Goal: Information Seeking & Learning: Learn about a topic

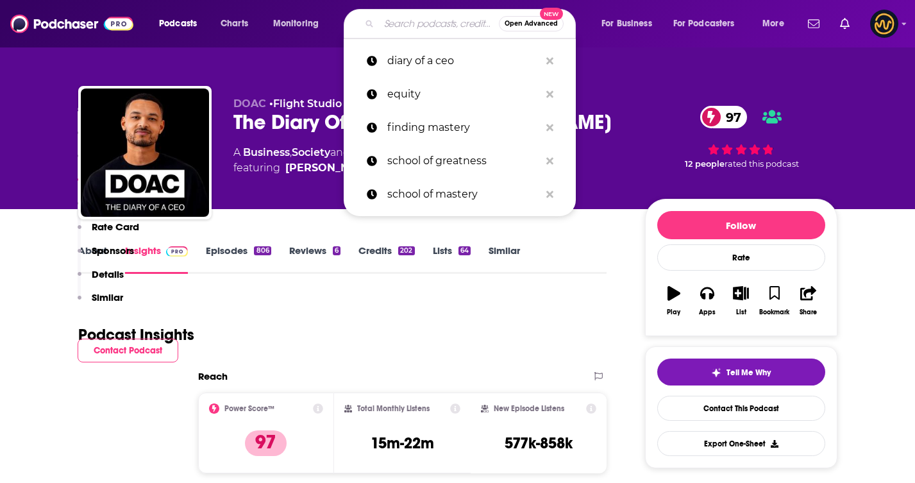
type input "The prof [PERSON_NAME]"
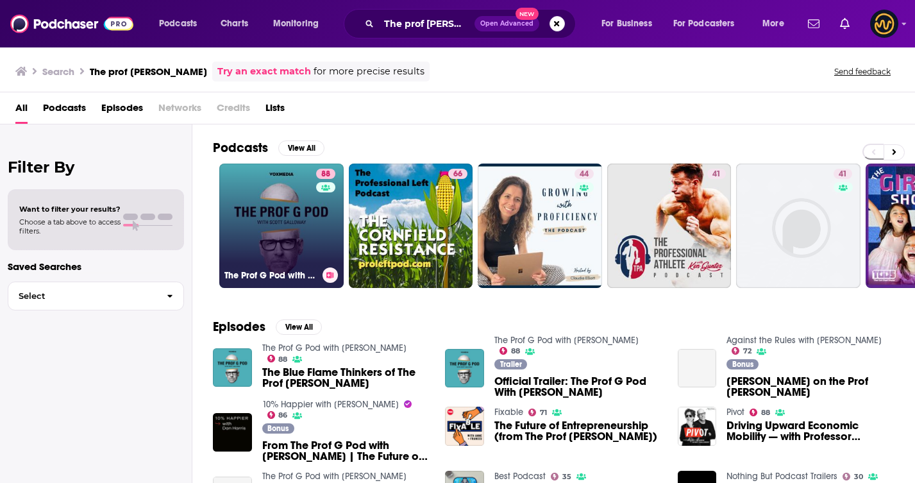
click at [291, 228] on link "88 The Prof G Pod with [PERSON_NAME]" at bounding box center [281, 225] width 124 height 124
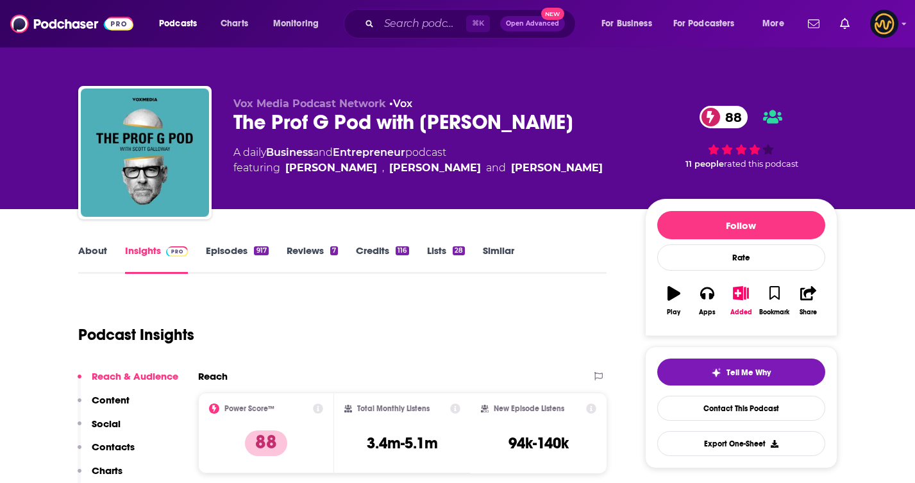
click at [87, 254] on link "About" at bounding box center [92, 258] width 29 height 29
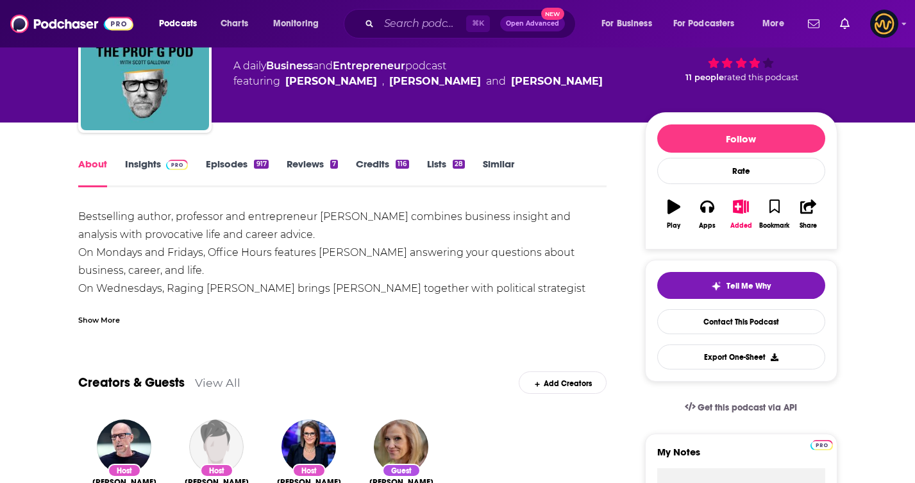
scroll to position [88, 0]
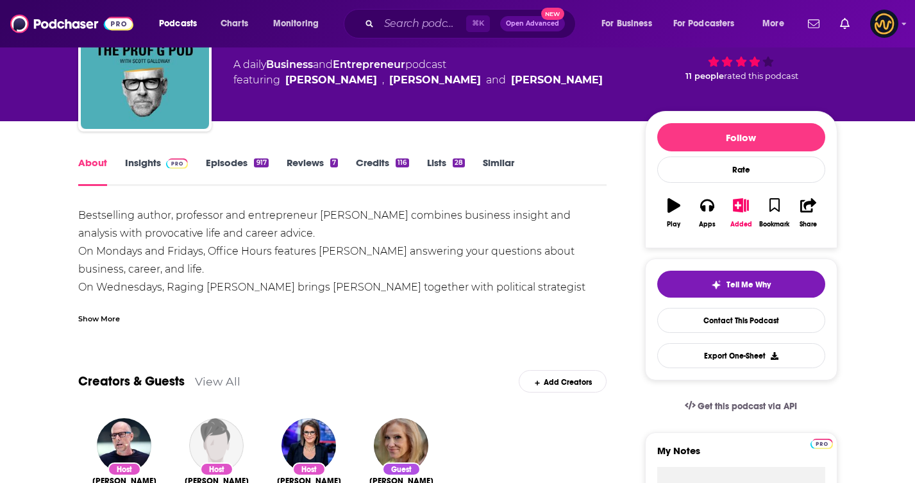
click at [92, 305] on div "Show More" at bounding box center [342, 314] width 529 height 22
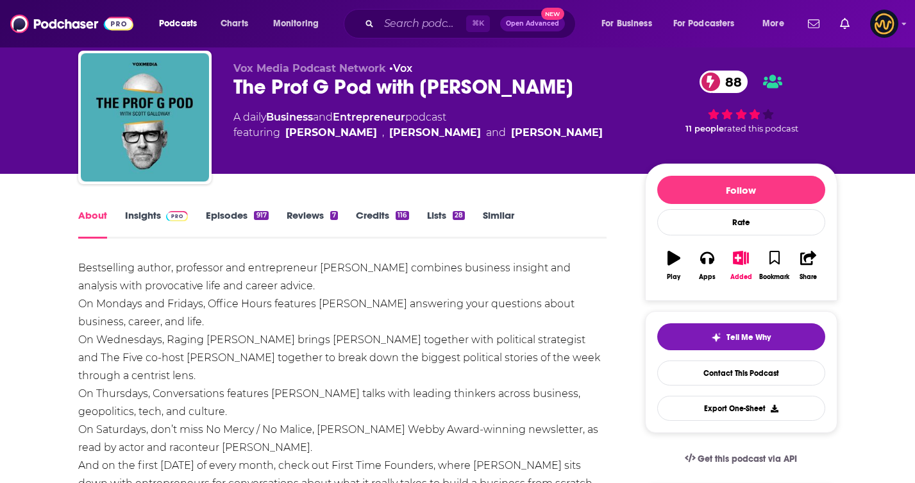
scroll to position [34, 0]
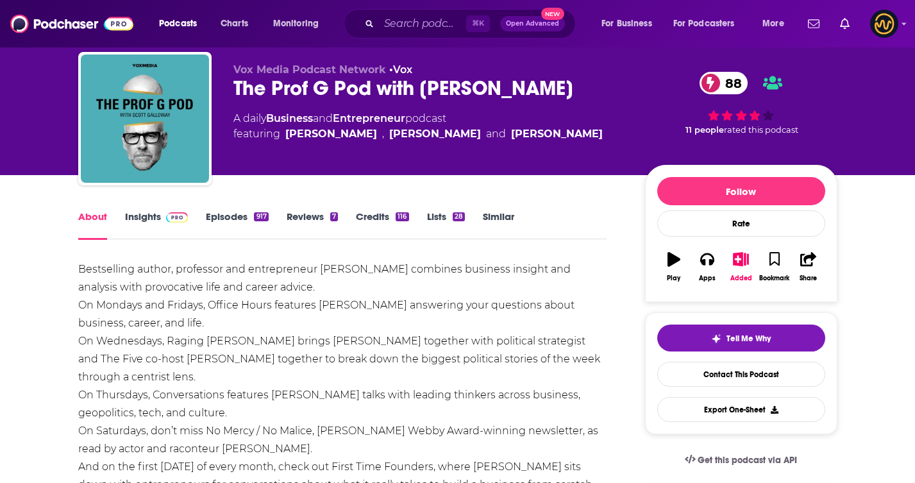
drag, startPoint x: 222, startPoint y: 88, endPoint x: 570, endPoint y: 76, distance: 348.9
click at [570, 76] on div "Vox Media Podcast Network • Vox The Prof G Pod with [PERSON_NAME] 88 A daily Bu…" at bounding box center [457, 121] width 759 height 138
copy h1 "The Prof G Pod with [PERSON_NAME]"
click at [161, 221] on span at bounding box center [175, 216] width 28 height 12
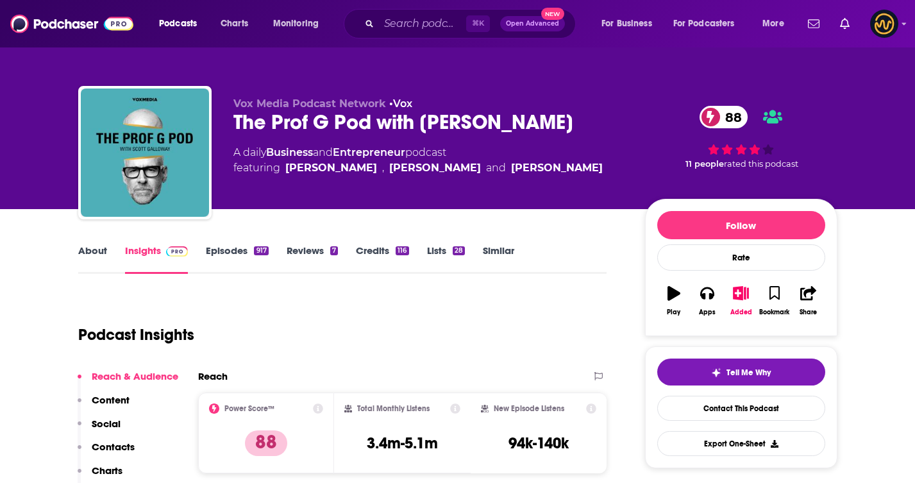
click at [97, 254] on link "About" at bounding box center [92, 258] width 29 height 29
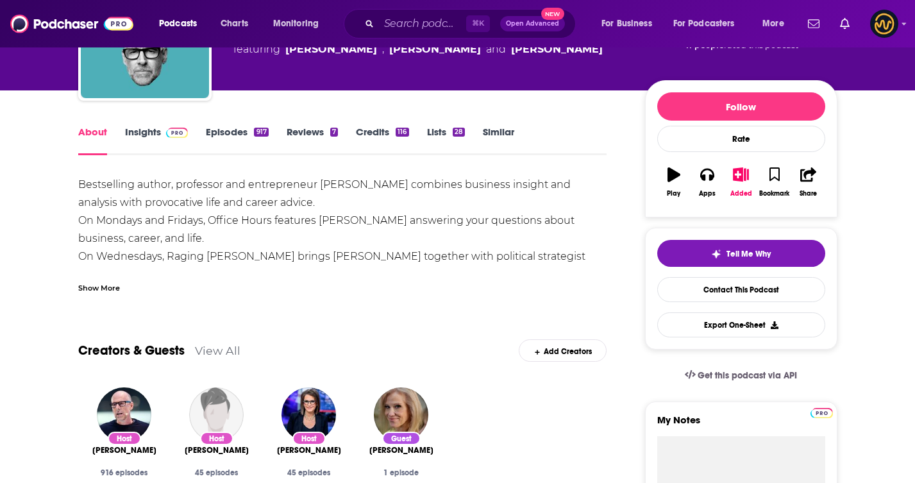
scroll to position [138, 0]
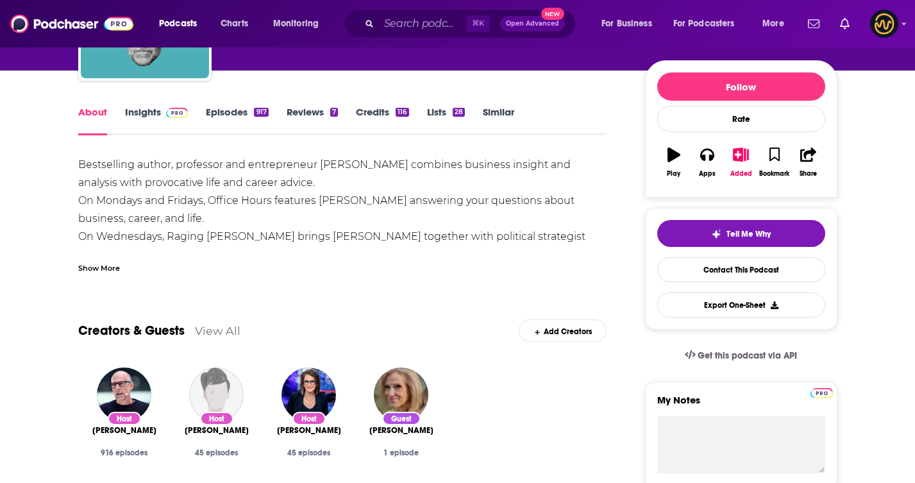
click at [119, 271] on div "Show More" at bounding box center [99, 267] width 42 height 12
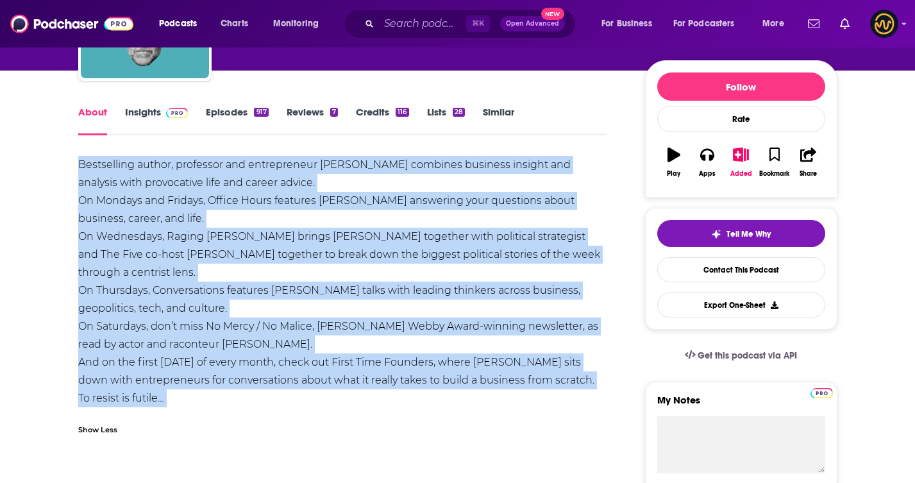
drag, startPoint x: 78, startPoint y: 163, endPoint x: 403, endPoint y: 395, distance: 398.4
click at [403, 395] on div "Bestselling author, professor and entrepreneur [PERSON_NAME] combines business …" at bounding box center [342, 290] width 529 height 269
copy div "Bestselling author, professor and entrepreneur [PERSON_NAME] combines business …"
click at [137, 110] on link "Insights" at bounding box center [156, 120] width 63 height 29
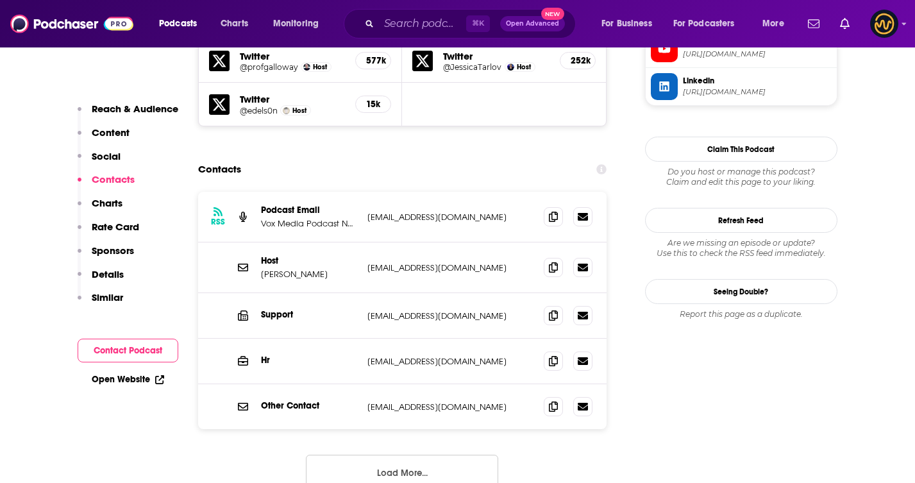
scroll to position [1286, 0]
click at [553, 210] on icon at bounding box center [553, 215] width 9 height 10
click at [545, 256] on span at bounding box center [553, 265] width 19 height 19
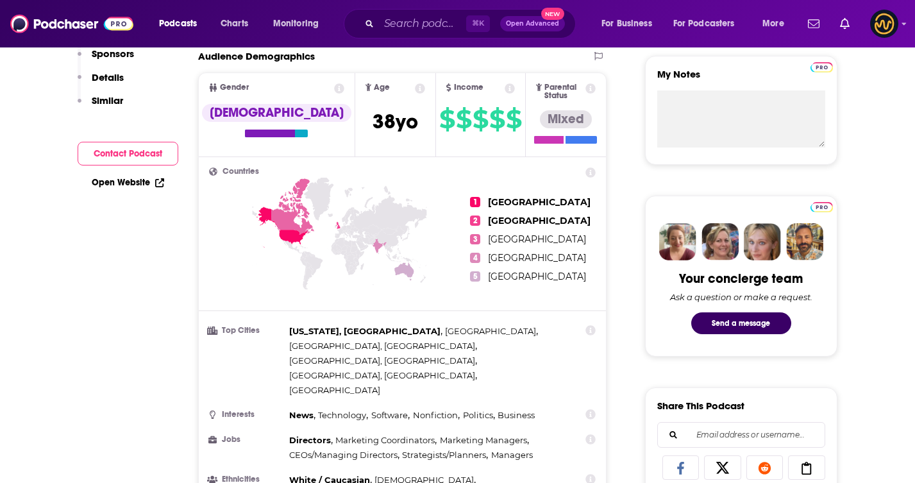
scroll to position [150, 0]
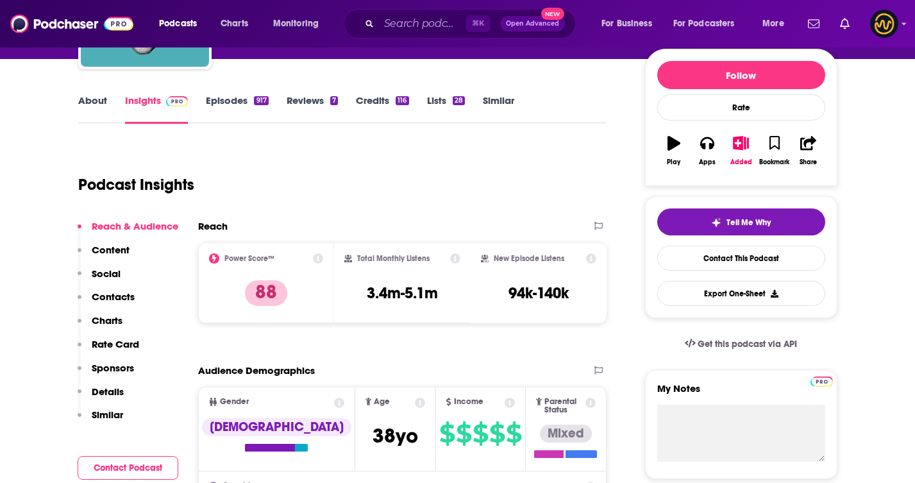
click at [95, 101] on link "About" at bounding box center [92, 108] width 29 height 29
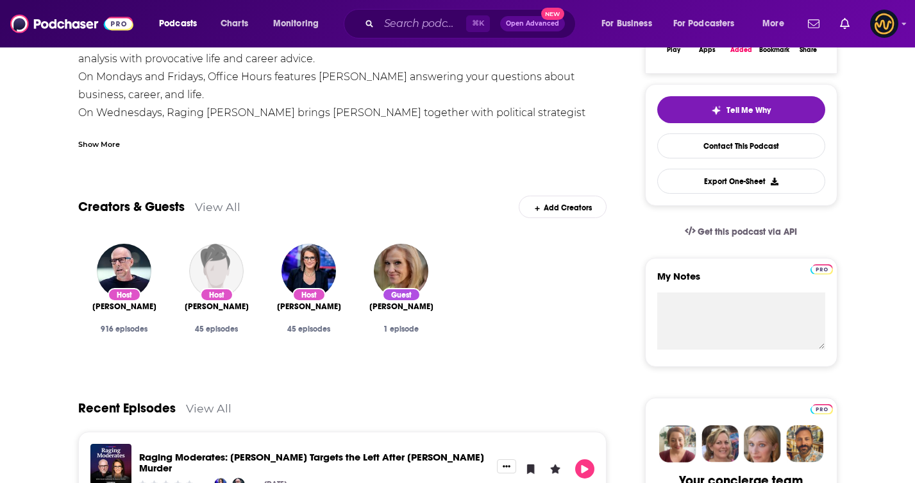
scroll to position [263, 0]
click at [103, 147] on div "Show More" at bounding box center [99, 143] width 42 height 12
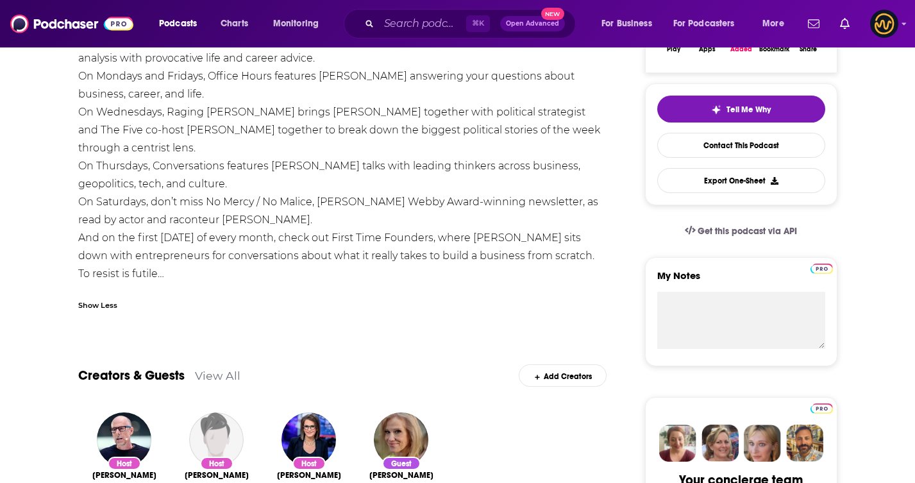
drag, startPoint x: 240, startPoint y: 275, endPoint x: 390, endPoint y: 277, distance: 150.6
click at [391, 277] on div "Bestselling author, professor and entrepreneur [PERSON_NAME] combines business …" at bounding box center [342, 165] width 529 height 269
copy div "[EMAIL_ADDRESS][DOMAIN_NAME]"
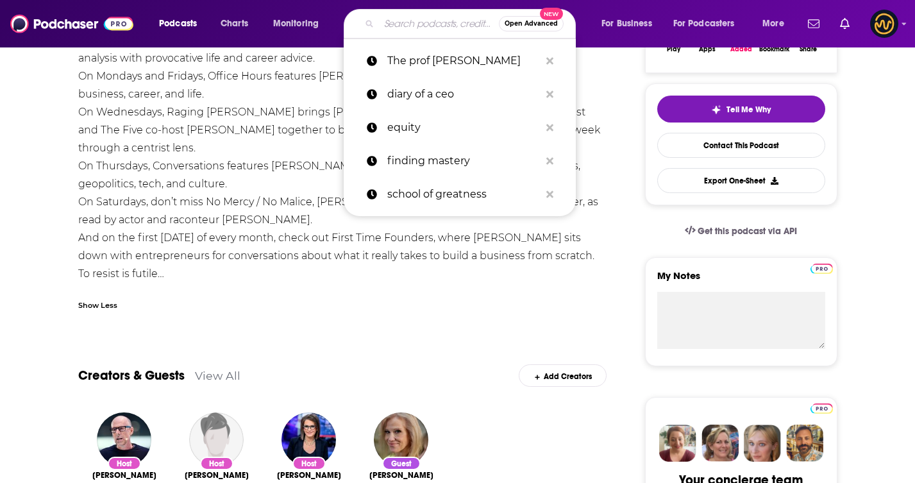
click at [437, 28] on input "Search podcasts, credits, & more..." at bounding box center [439, 23] width 120 height 21
paste input "The level up podcast"
type input "The level up podcast"
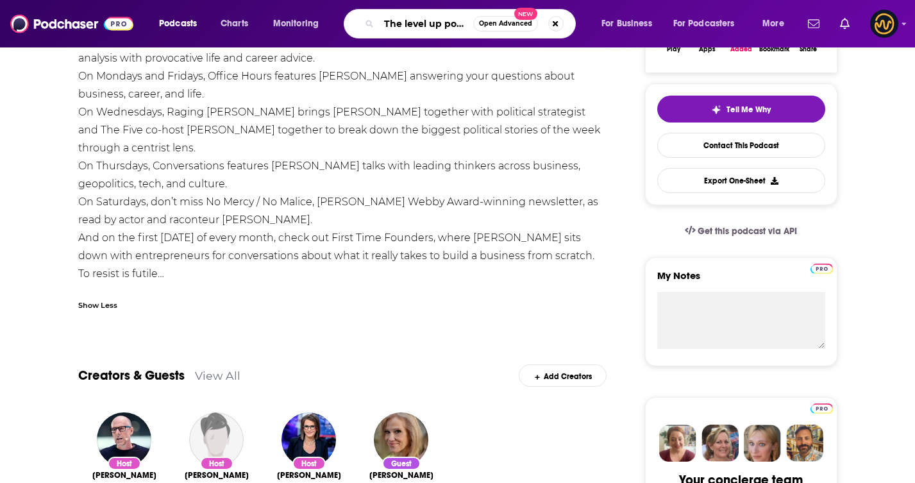
scroll to position [0, 17]
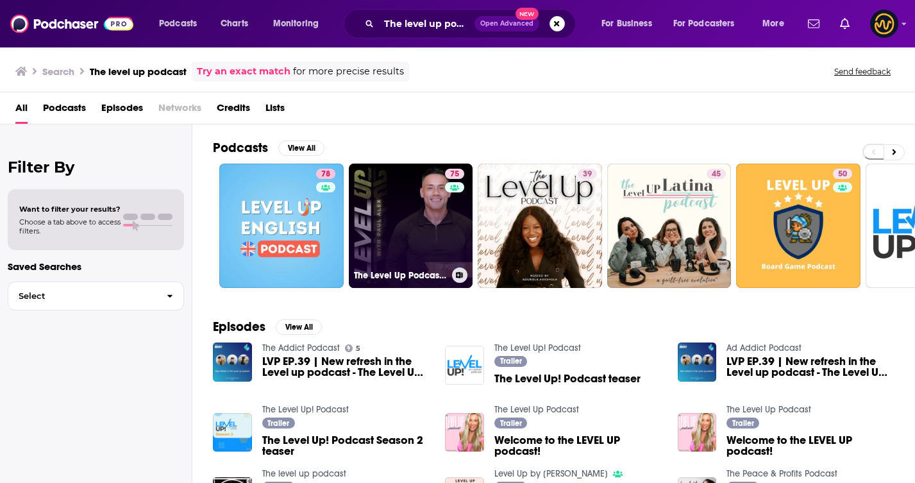
click at [404, 173] on link "75 The Level Up Podcast w/ [PERSON_NAME]" at bounding box center [411, 225] width 124 height 124
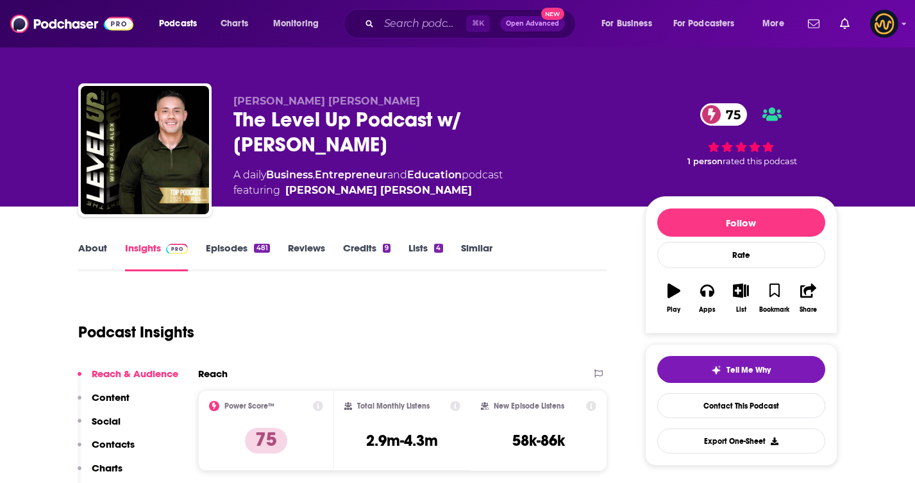
scroll to position [1, 0]
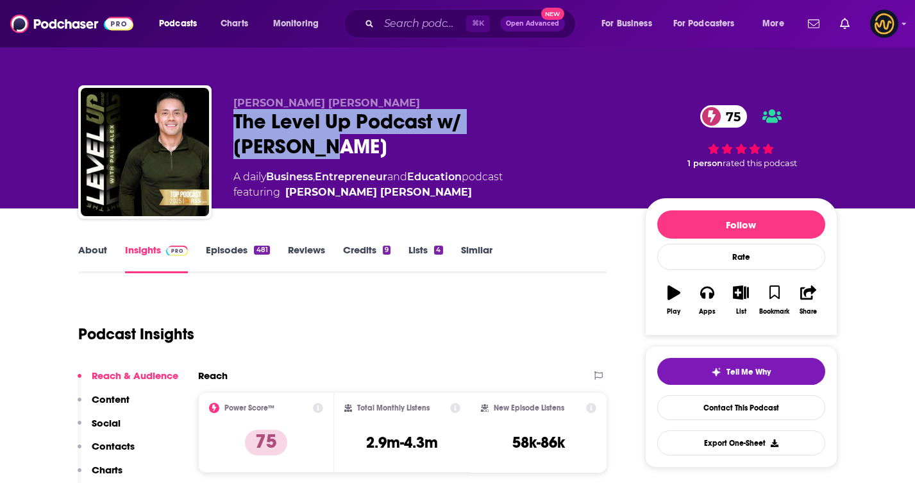
drag, startPoint x: 228, startPoint y: 119, endPoint x: 564, endPoint y: 124, distance: 335.9
click at [564, 124] on div "[PERSON_NAME] [PERSON_NAME] The Level Up Podcast w/ [PERSON_NAME] 75 A daily Bu…" at bounding box center [457, 154] width 759 height 138
copy h2 "The Level Up Podcast w/ [PERSON_NAME]"
click at [85, 246] on link "About" at bounding box center [92, 258] width 29 height 29
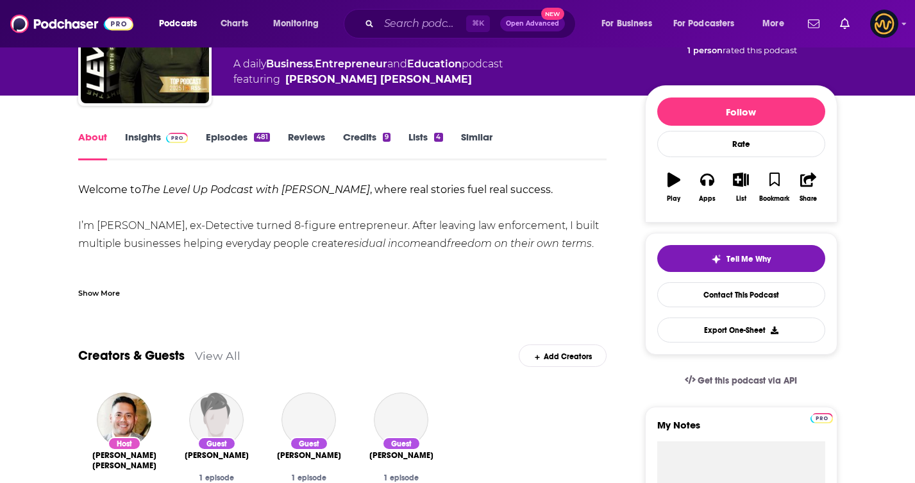
click at [94, 287] on div "Show More" at bounding box center [99, 292] width 42 height 12
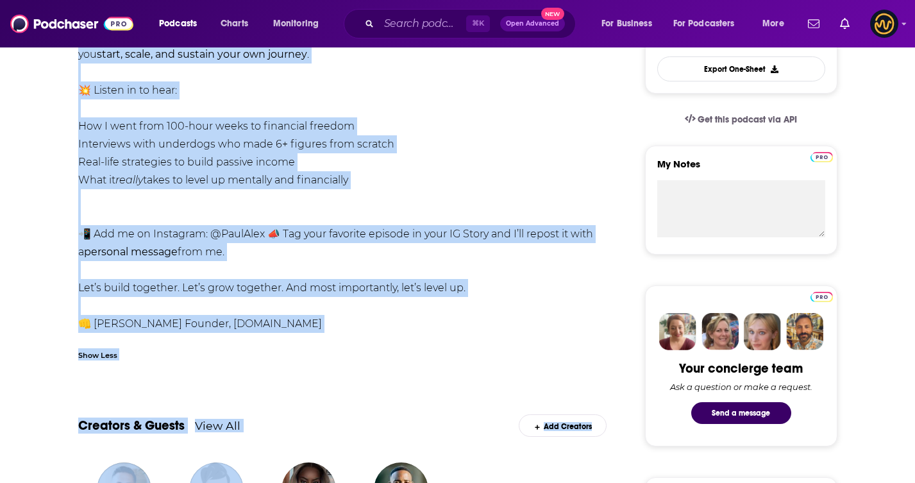
scroll to position [497, 0]
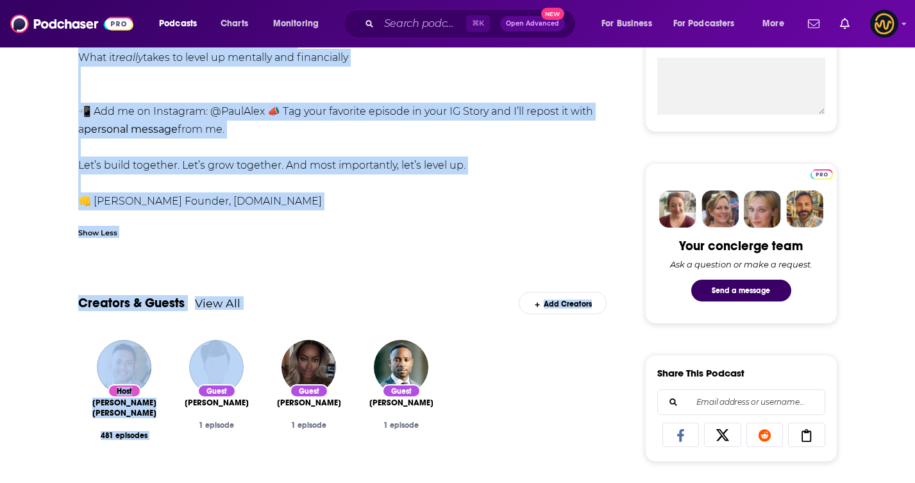
drag, startPoint x: 71, startPoint y: 117, endPoint x: 310, endPoint y: 201, distance: 252.8
copy div "Loremip do Sit Ametc Ad Elitsed doei Temp Inci , utlab etdo magnaal enim admi v…"
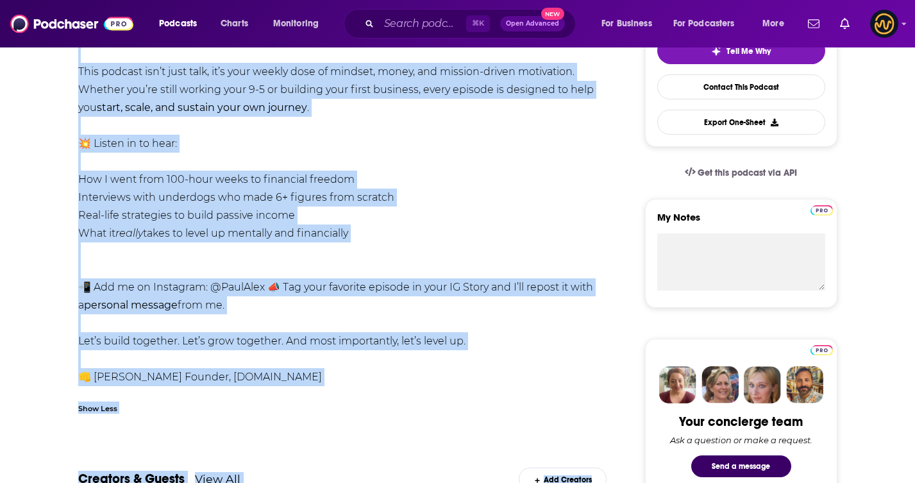
scroll to position [67, 0]
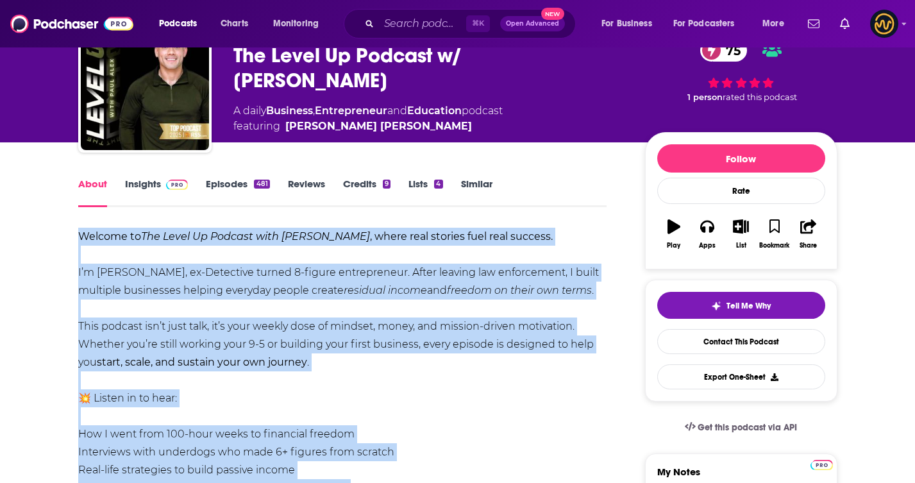
click at [151, 179] on link "Insights" at bounding box center [156, 192] width 63 height 29
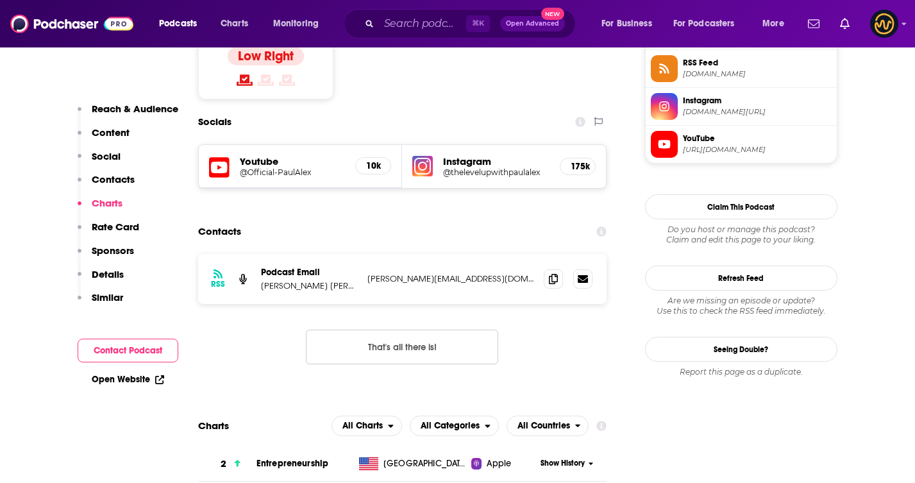
scroll to position [1076, 0]
click at [557, 274] on icon at bounding box center [553, 279] width 9 height 10
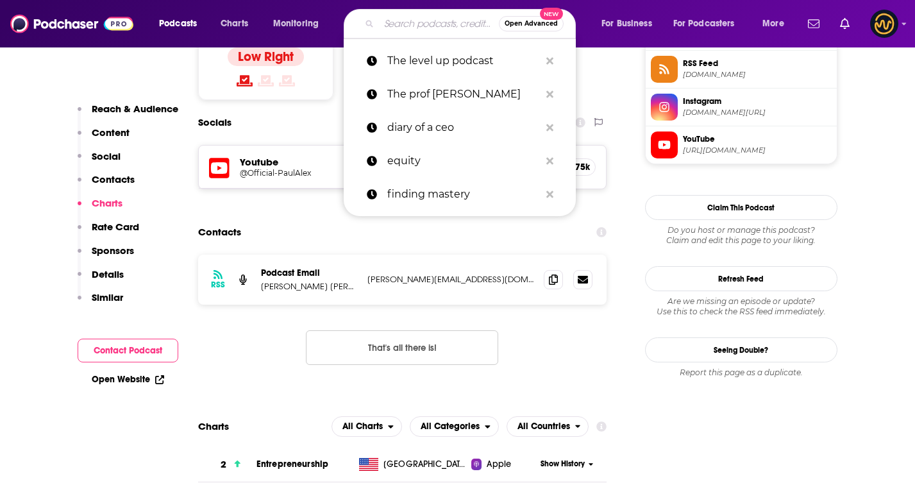
click at [390, 22] on input "Search podcasts, credits, & more..." at bounding box center [439, 23] width 120 height 21
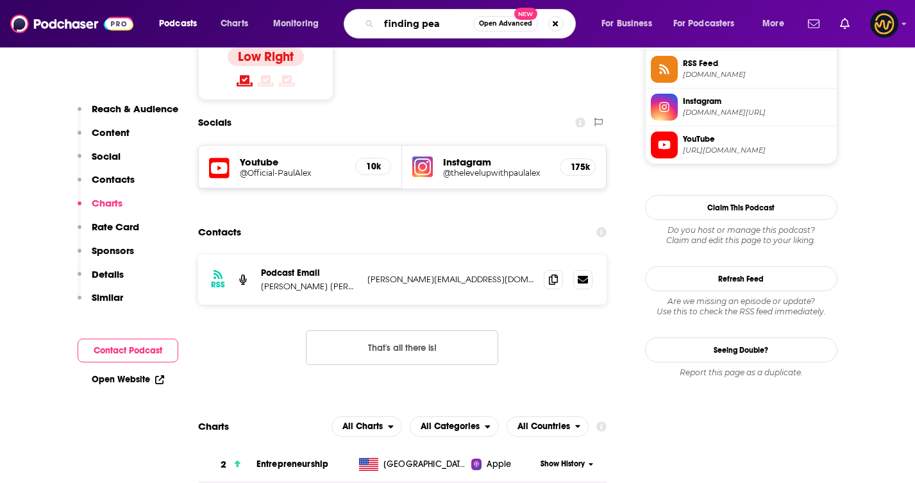
type input "finding peak"
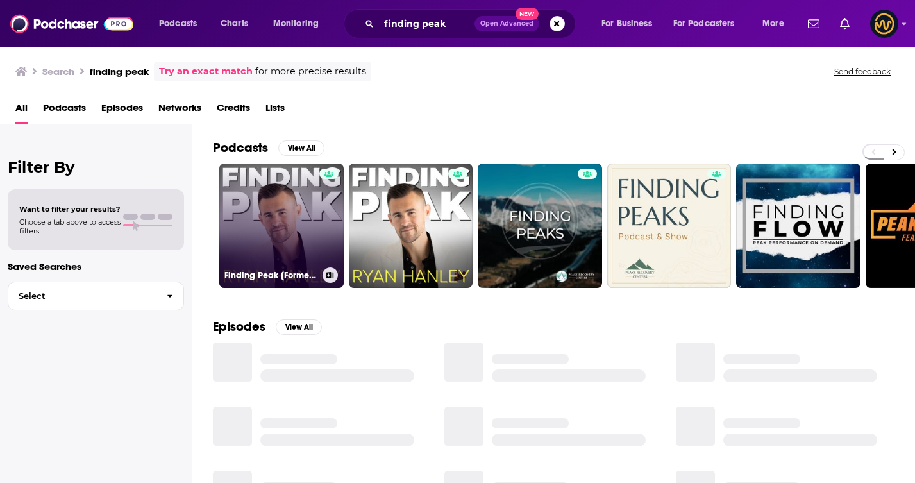
click at [262, 240] on link "Finding Peak [Formerly The [PERSON_NAME] Show]" at bounding box center [281, 225] width 124 height 124
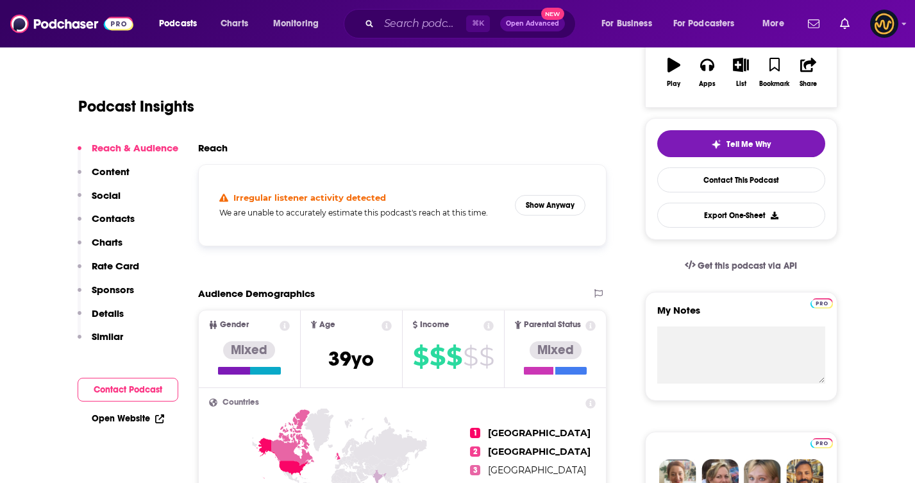
scroll to position [226, 0]
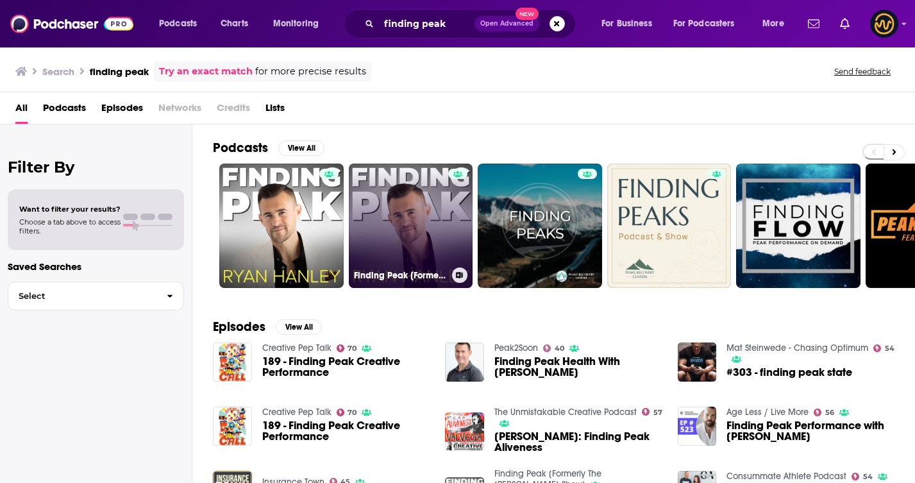
click at [391, 208] on link "Finding Peak [Formerly The [PERSON_NAME] Show]" at bounding box center [411, 225] width 124 height 124
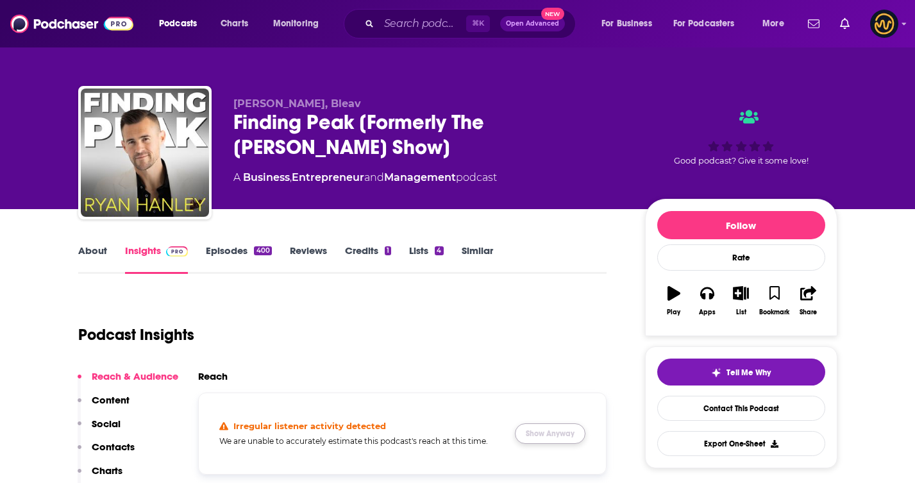
click at [564, 428] on button "Show Anyway" at bounding box center [550, 433] width 71 height 21
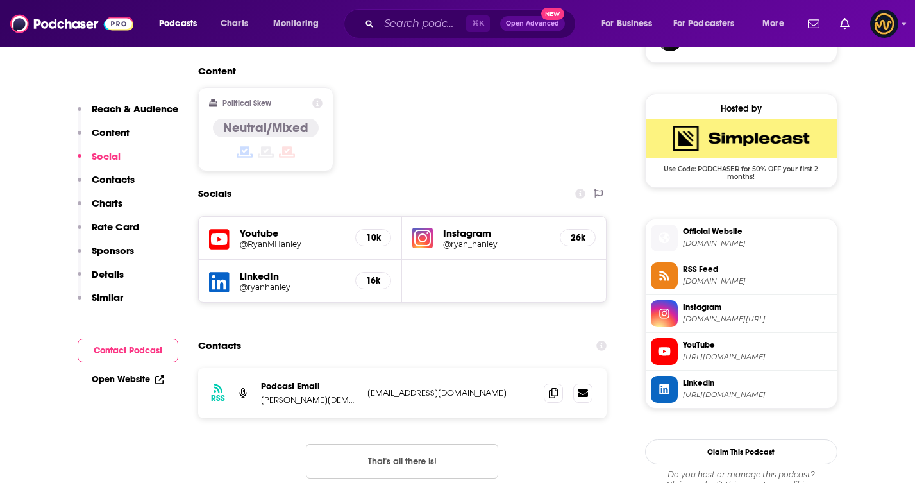
scroll to position [996, 0]
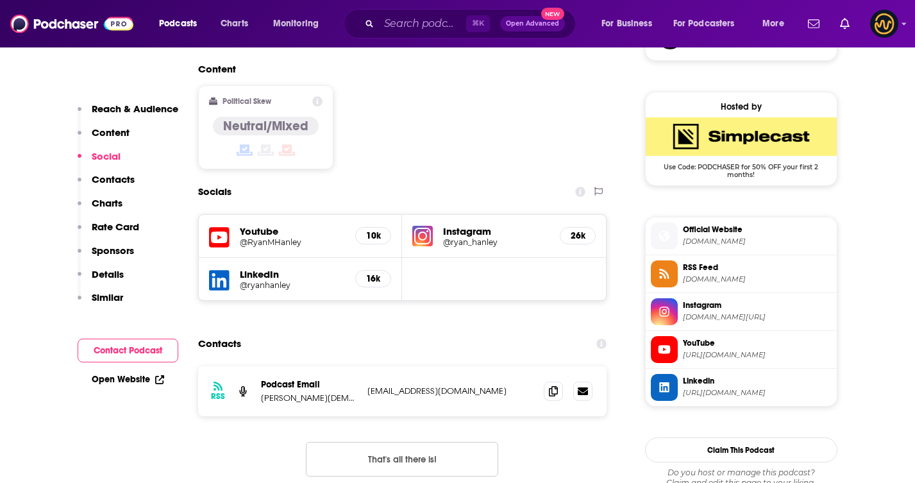
click at [328, 225] on h5 "Youtube" at bounding box center [293, 231] width 106 height 12
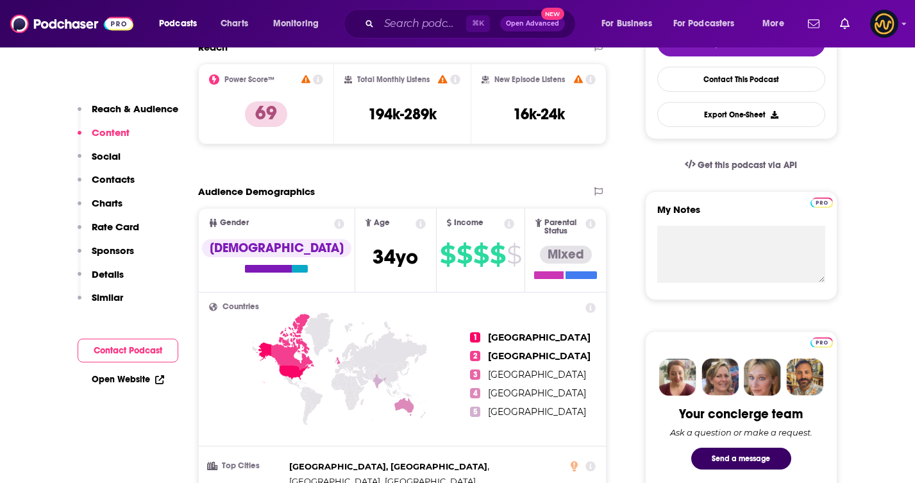
scroll to position [121, 0]
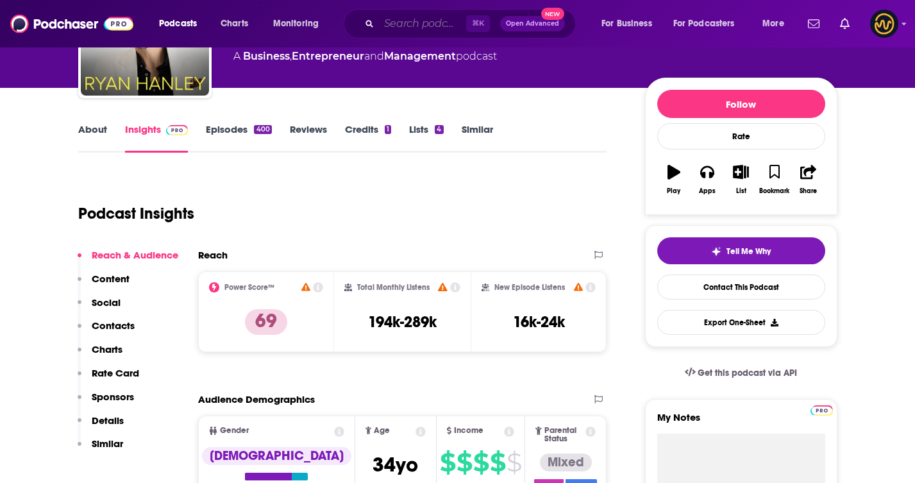
click at [388, 19] on input "Search podcasts, credits, & more..." at bounding box center [422, 23] width 87 height 21
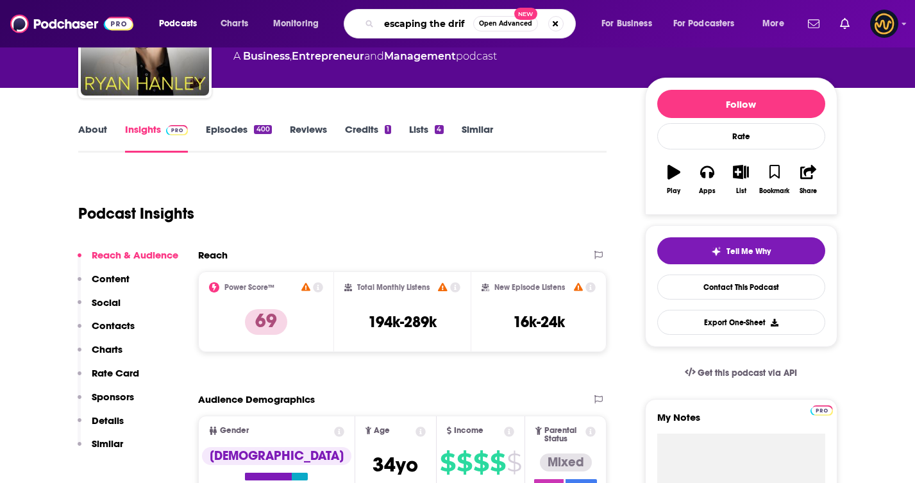
type input "escaping the drift"
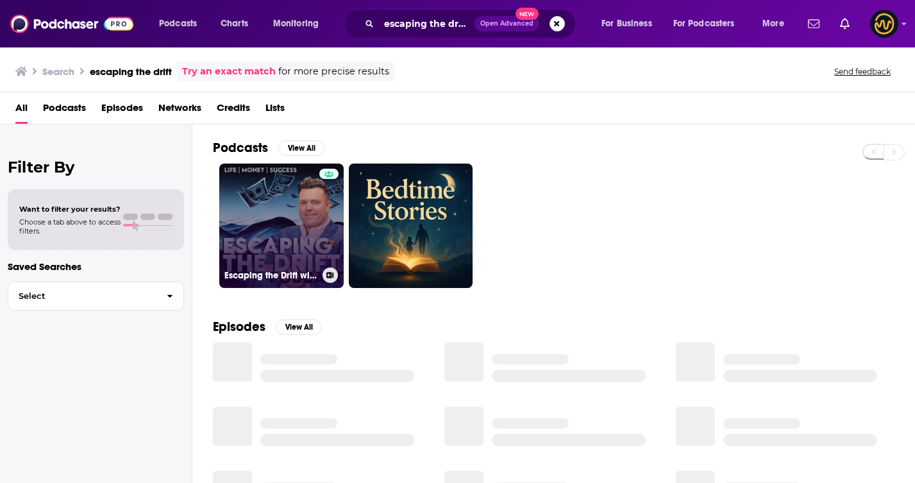
click at [295, 245] on link "Escaping the Drift with [PERSON_NAME]" at bounding box center [281, 225] width 124 height 124
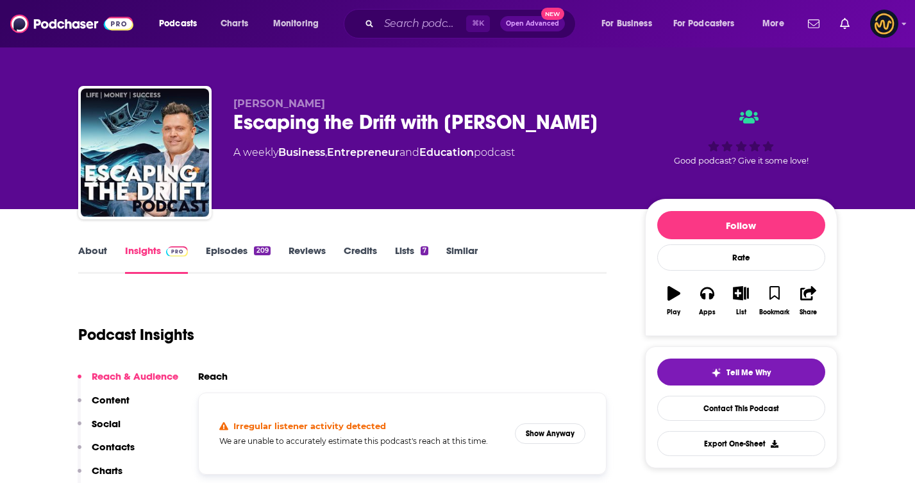
scroll to position [193, 0]
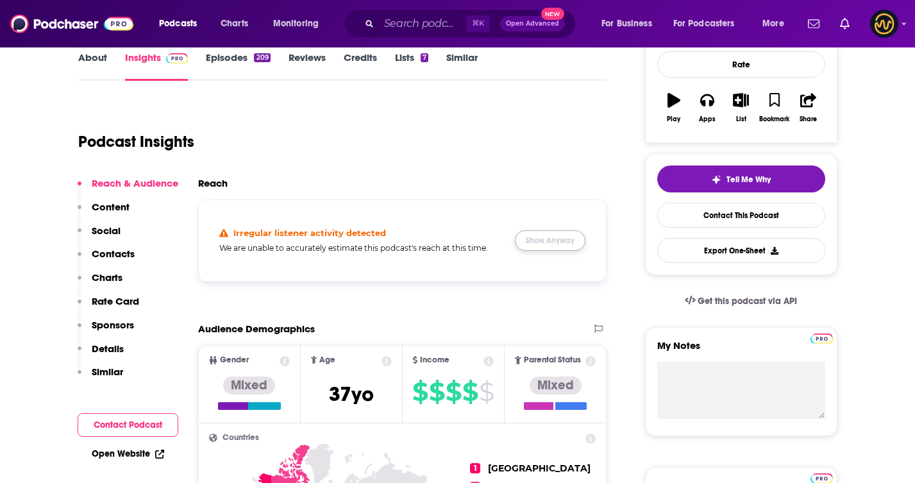
click at [550, 239] on button "Show Anyway" at bounding box center [550, 240] width 71 height 21
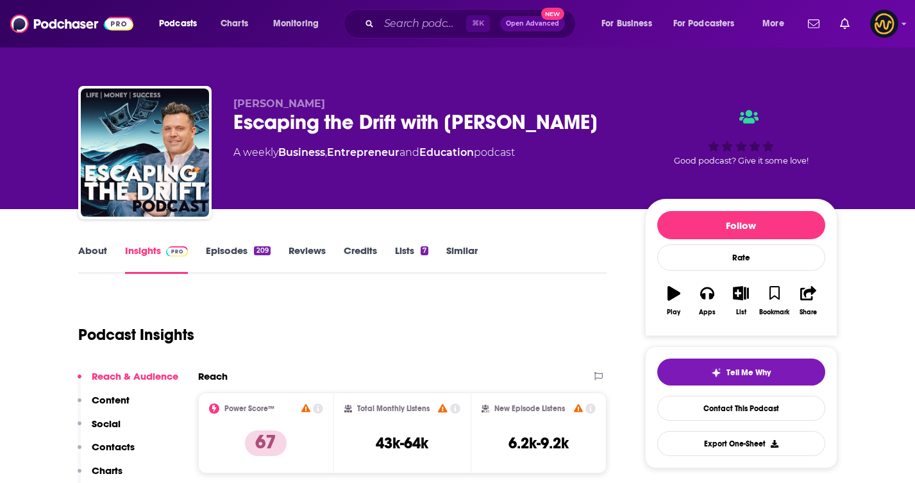
scroll to position [2, 0]
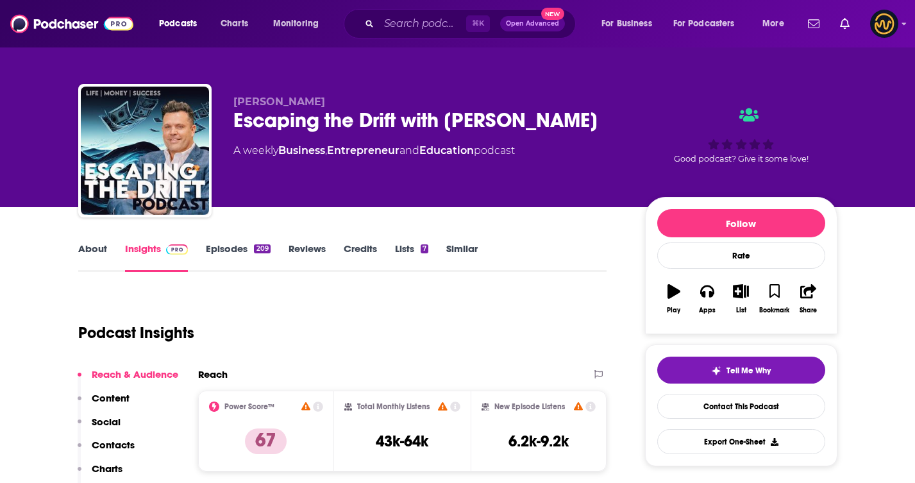
click at [89, 255] on link "About" at bounding box center [92, 256] width 29 height 29
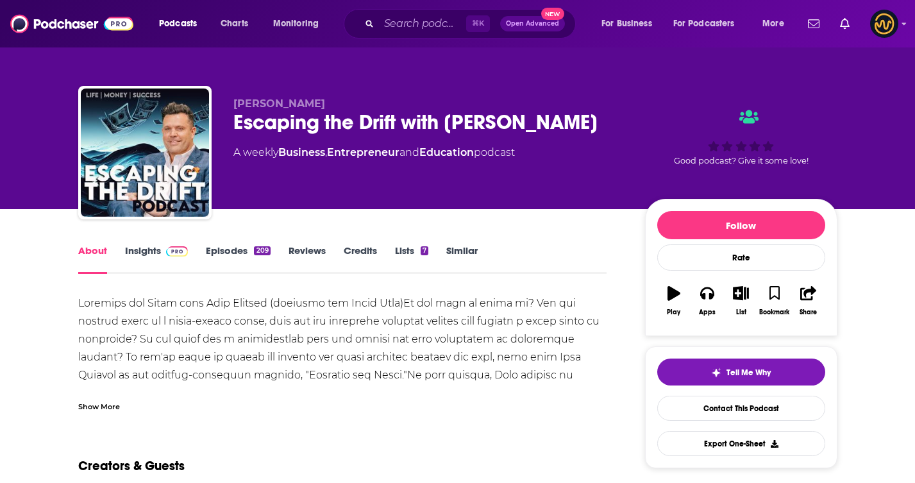
click at [98, 407] on div "Show More" at bounding box center [99, 405] width 42 height 12
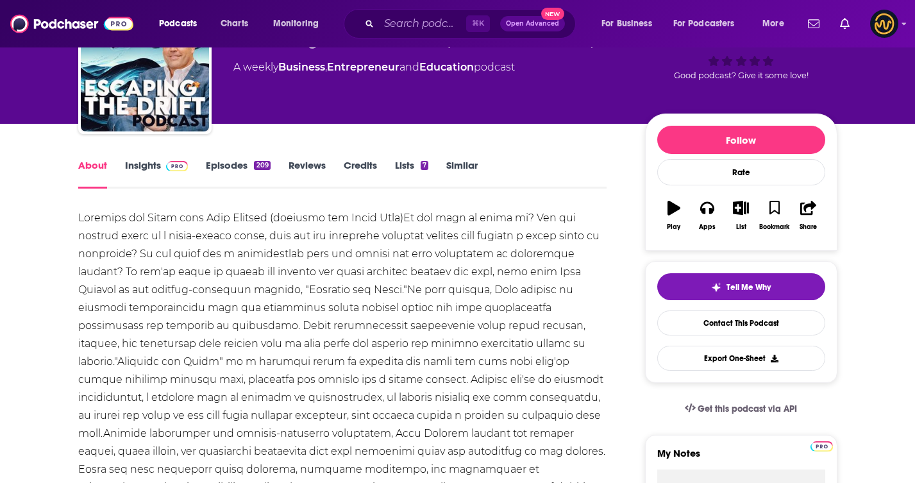
scroll to position [87, 0]
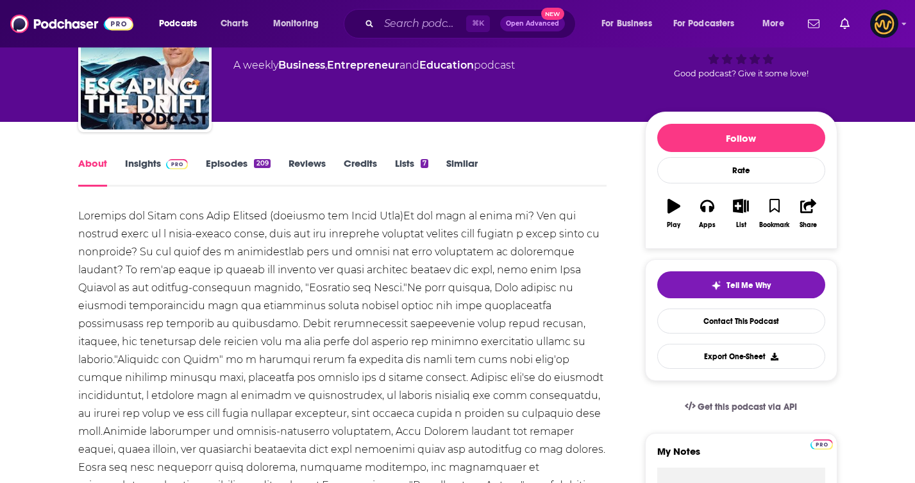
click at [226, 158] on link "Episodes 209" at bounding box center [238, 171] width 64 height 29
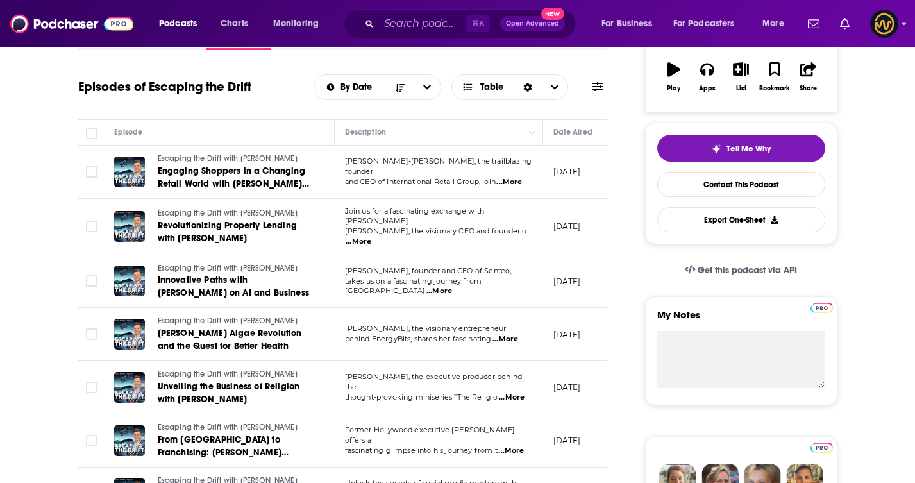
scroll to position [53, 0]
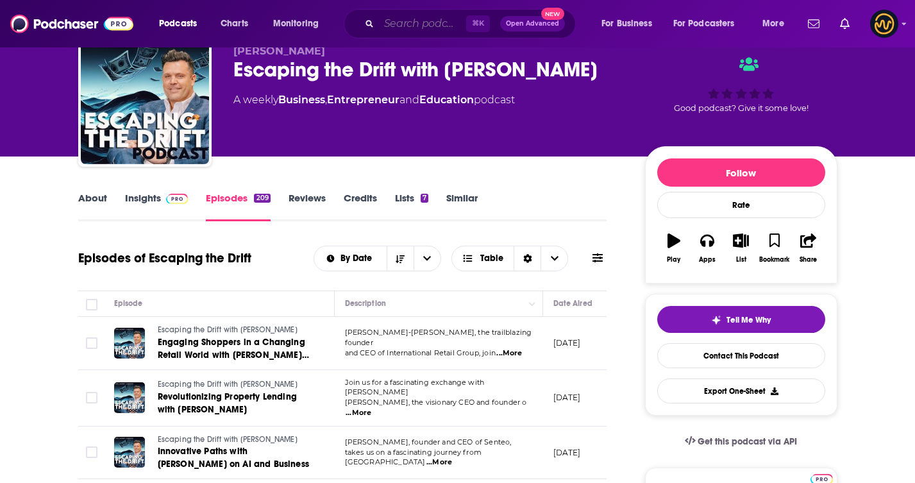
click at [395, 15] on input "Search podcasts, credits, & more..." at bounding box center [422, 23] width 87 height 21
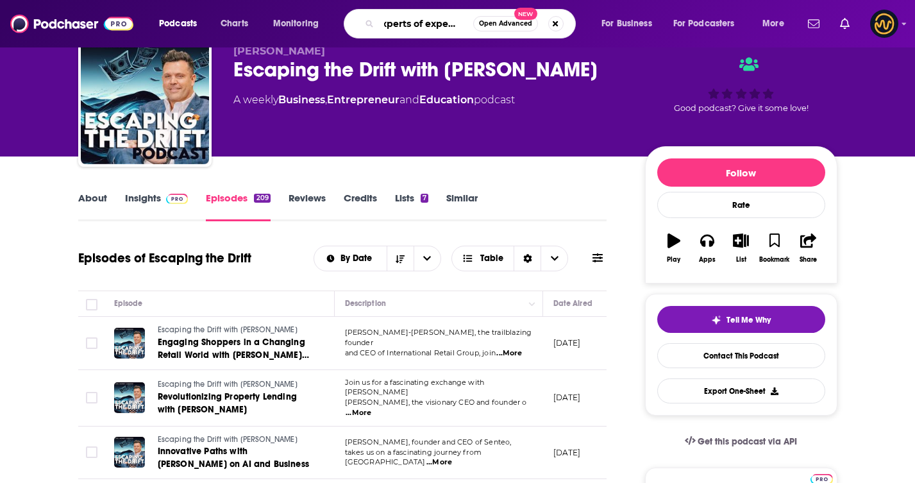
scroll to position [0, 13]
type input "experts of experience"
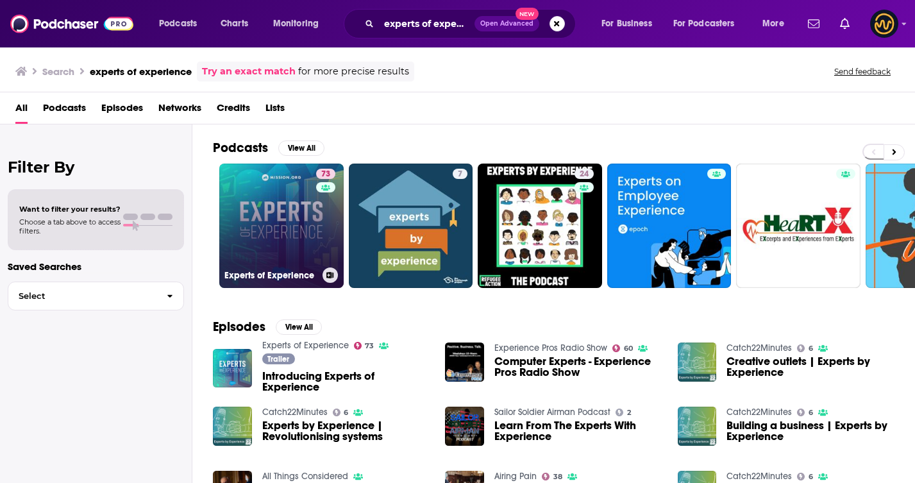
click at [250, 258] on link "73 Experts of Experience" at bounding box center [281, 225] width 124 height 124
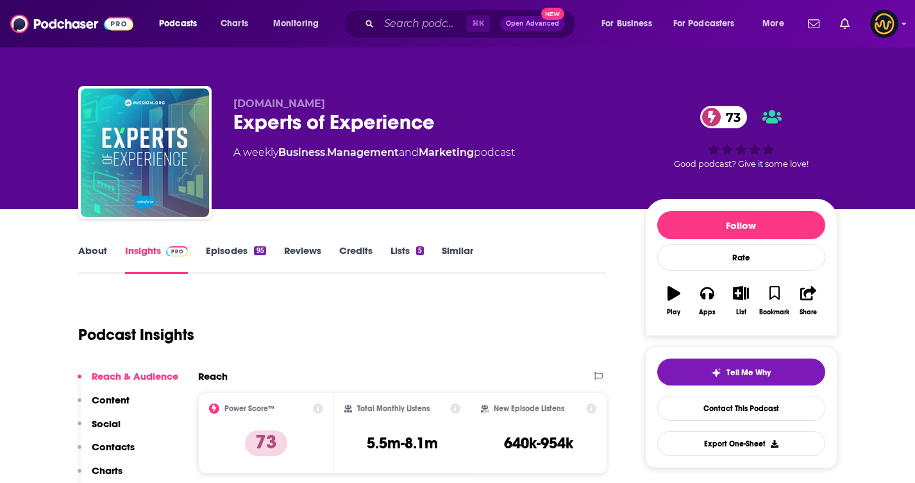
click at [90, 252] on link "About" at bounding box center [92, 258] width 29 height 29
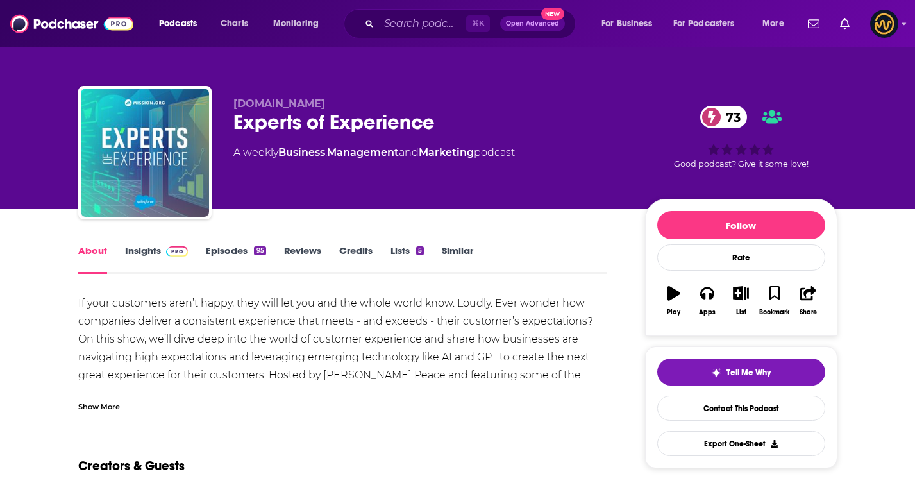
click at [103, 392] on div "Show More" at bounding box center [342, 401] width 529 height 22
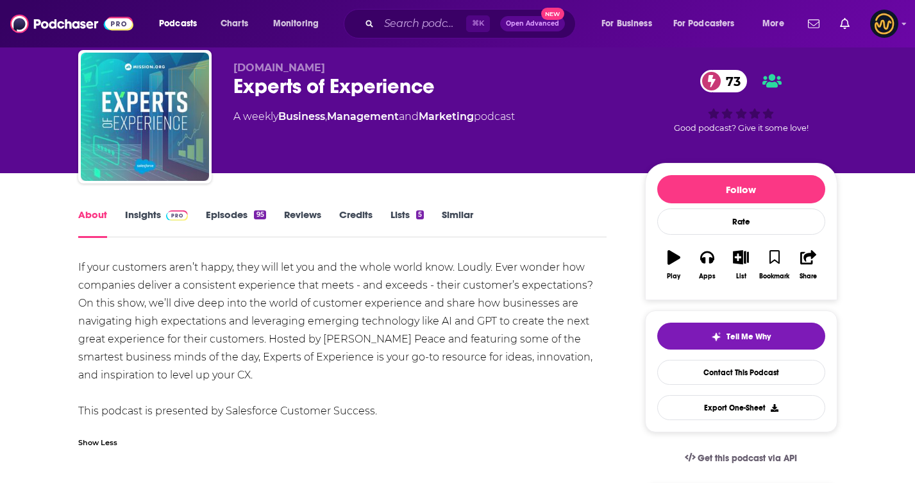
scroll to position [38, 0]
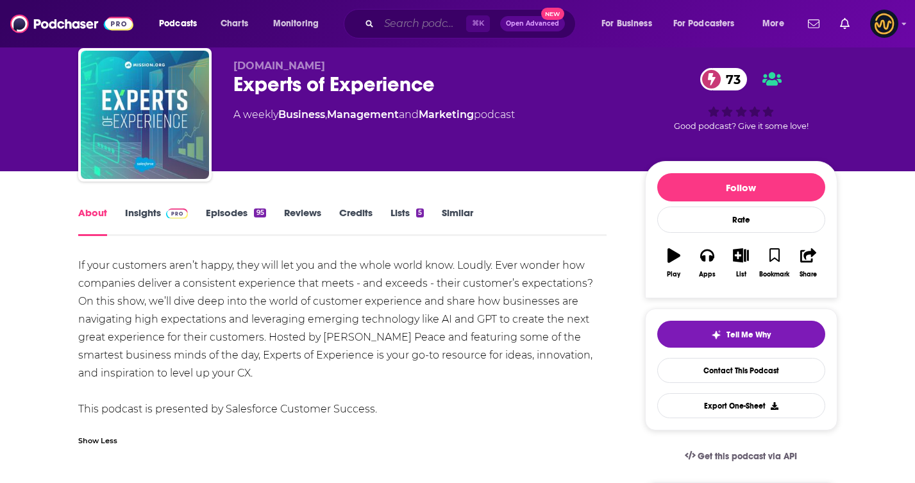
click at [417, 19] on input "Search podcasts, credits, & more..." at bounding box center [422, 23] width 87 height 21
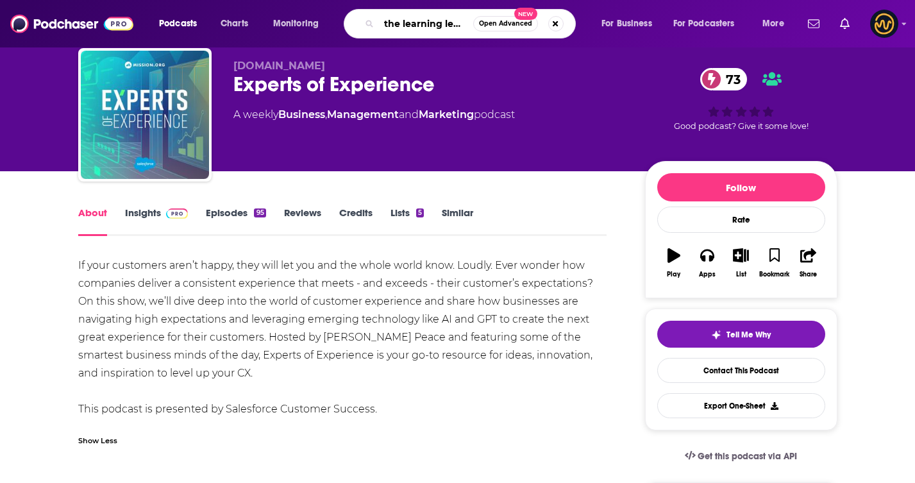
type input "the learning leader"
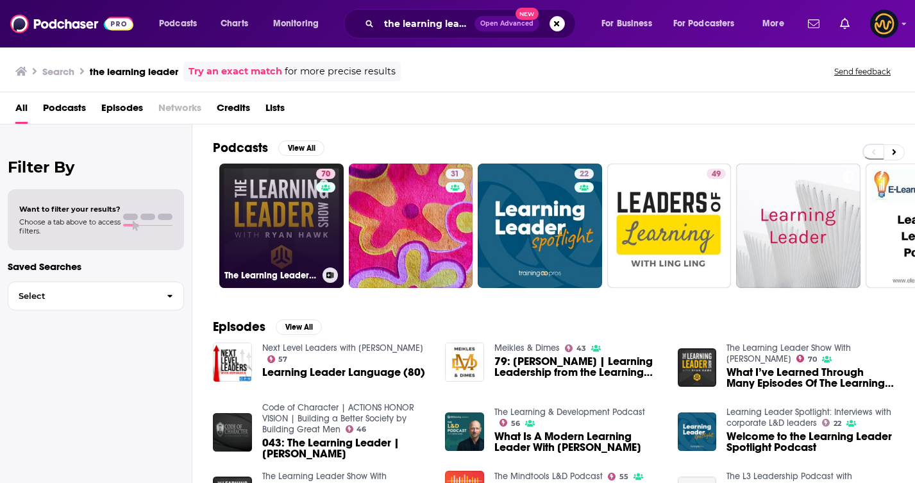
click at [269, 222] on link "70 The Learning Leader Show With [PERSON_NAME]" at bounding box center [281, 225] width 124 height 124
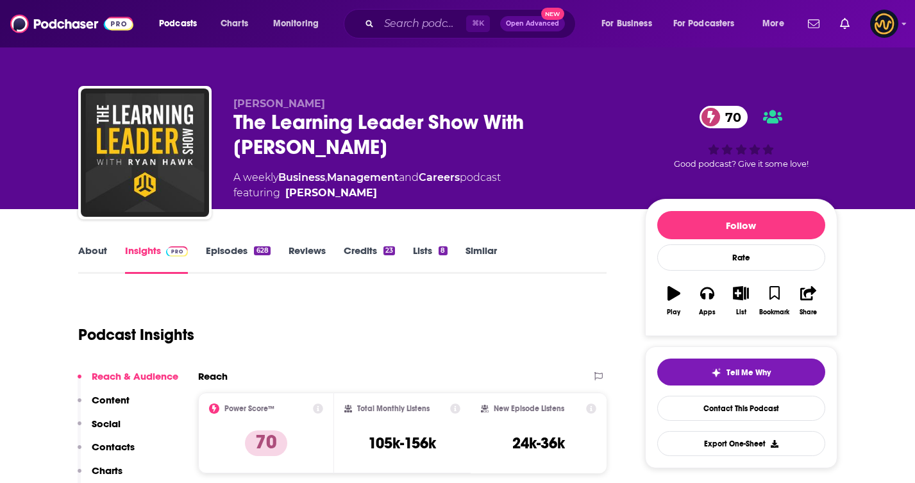
click at [89, 246] on link "About" at bounding box center [92, 258] width 29 height 29
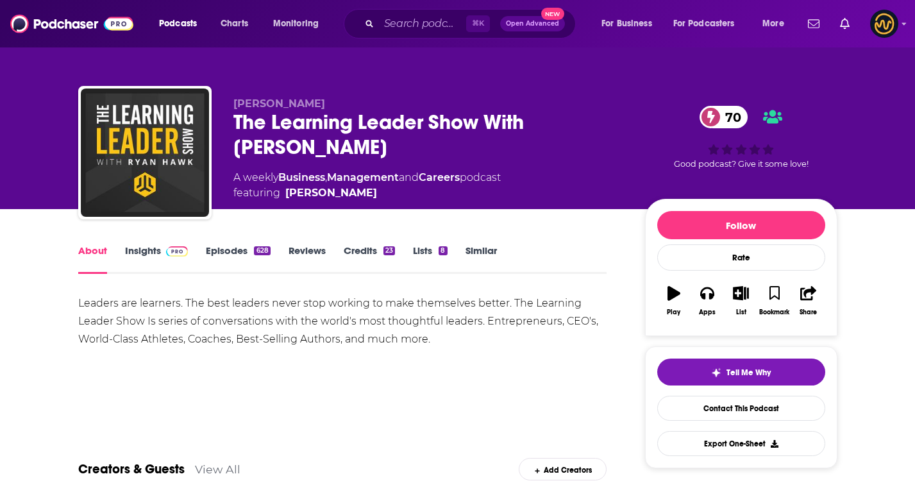
click at [226, 246] on link "Episodes 628" at bounding box center [238, 258] width 64 height 29
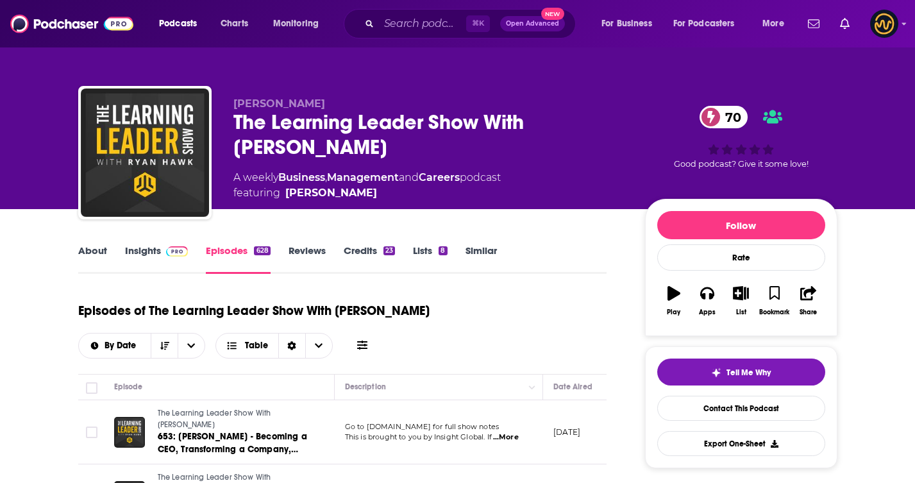
click at [97, 258] on link "About" at bounding box center [92, 258] width 29 height 29
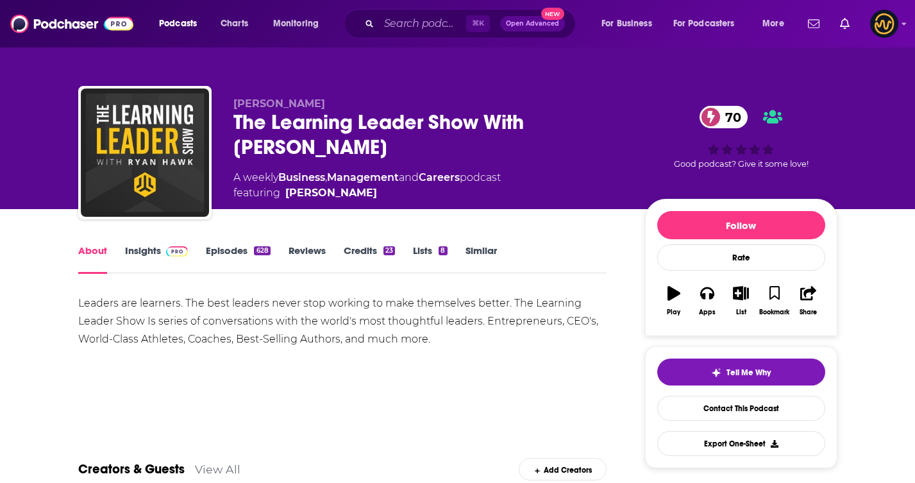
click at [416, 257] on link "Lists 8" at bounding box center [430, 258] width 34 height 29
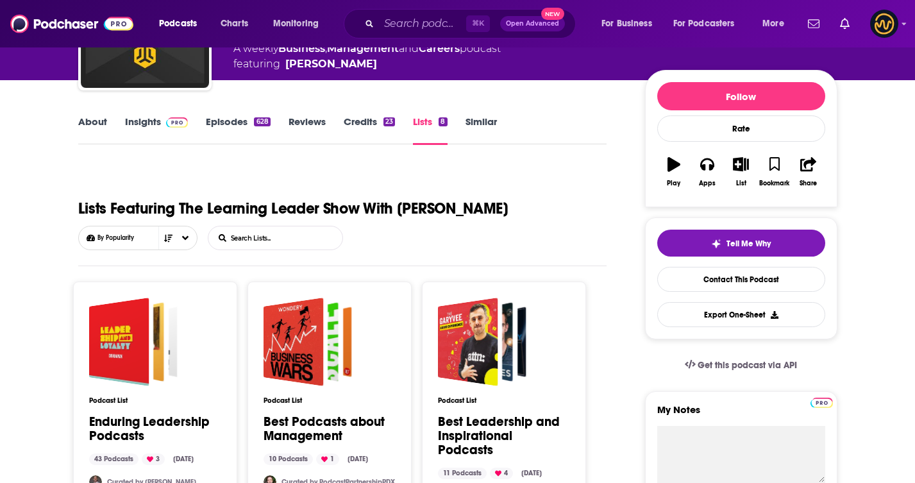
scroll to position [129, 0]
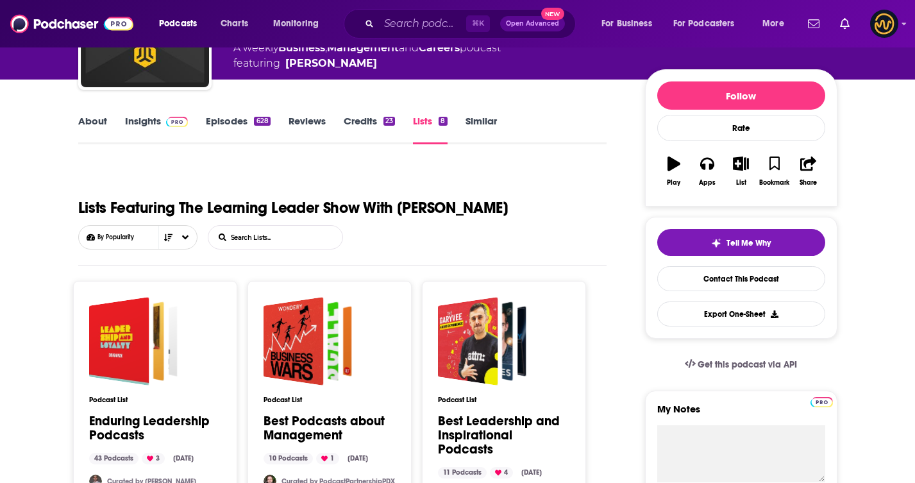
click at [237, 119] on link "Episodes 628" at bounding box center [238, 129] width 64 height 29
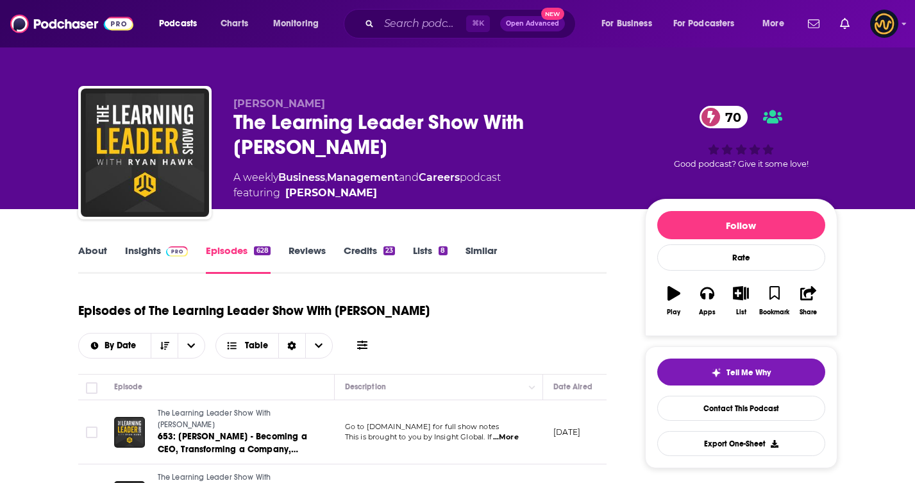
click at [159, 257] on link "Insights" at bounding box center [156, 258] width 63 height 29
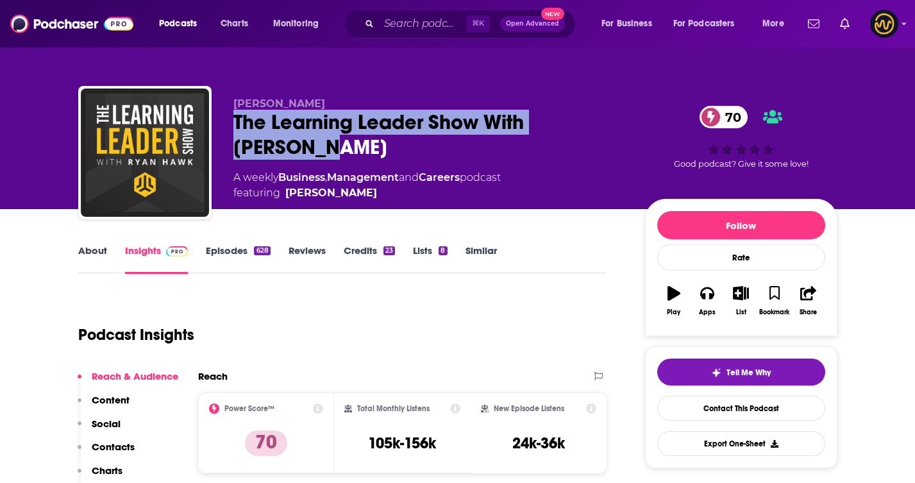
drag, startPoint x: 236, startPoint y: 119, endPoint x: 305, endPoint y: 145, distance: 73.8
click at [305, 145] on div "The Learning Leader Show With [PERSON_NAME] 70" at bounding box center [428, 135] width 391 height 50
copy h2 "The Learning Leader Show With [PERSON_NAME]"
click at [104, 255] on link "About" at bounding box center [92, 258] width 29 height 29
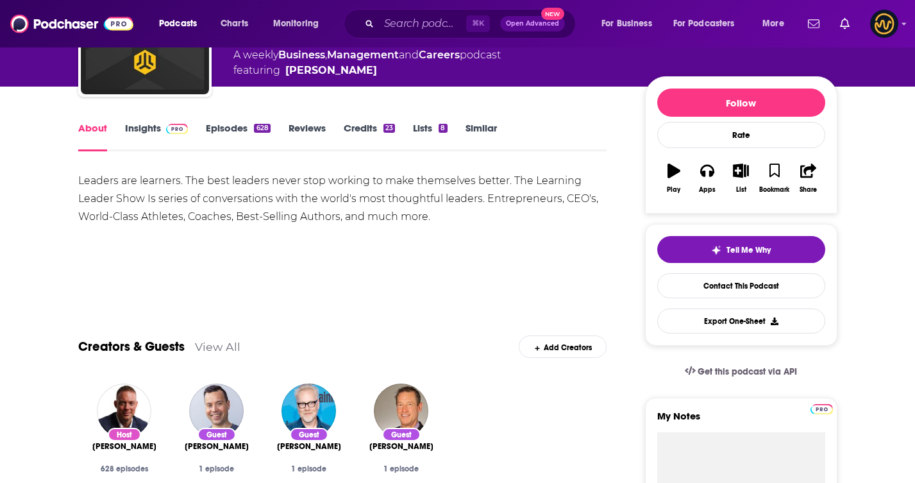
scroll to position [123, 0]
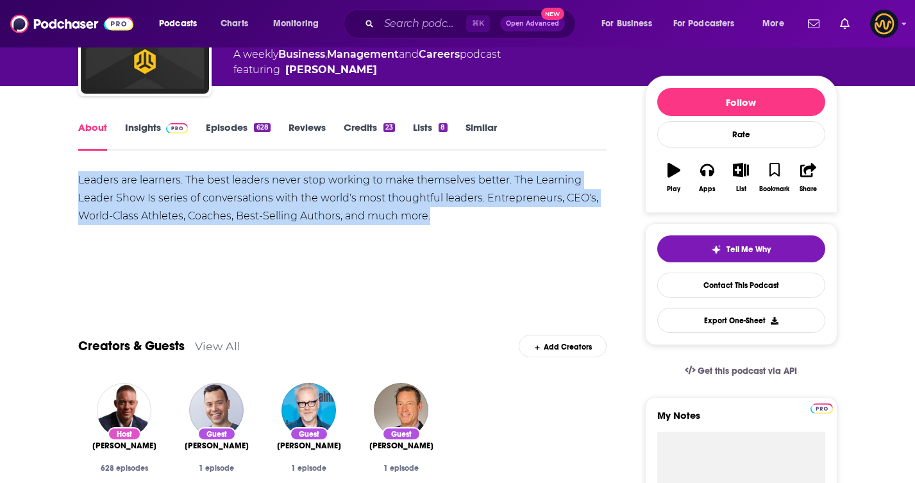
drag, startPoint x: 69, startPoint y: 176, endPoint x: 432, endPoint y: 213, distance: 365.3
copy div "Leaders are learners. The best leaders never stop working to make themselves be…"
click at [171, 129] on img at bounding box center [177, 128] width 22 height 10
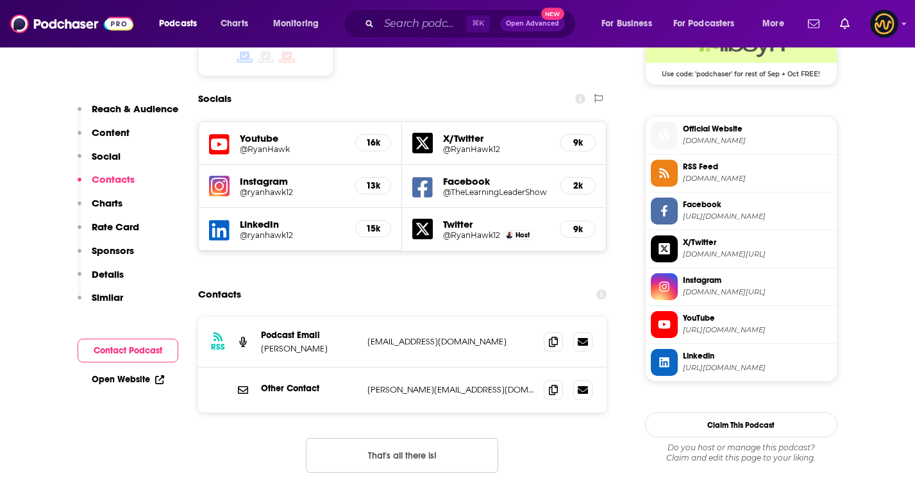
scroll to position [1093, 0]
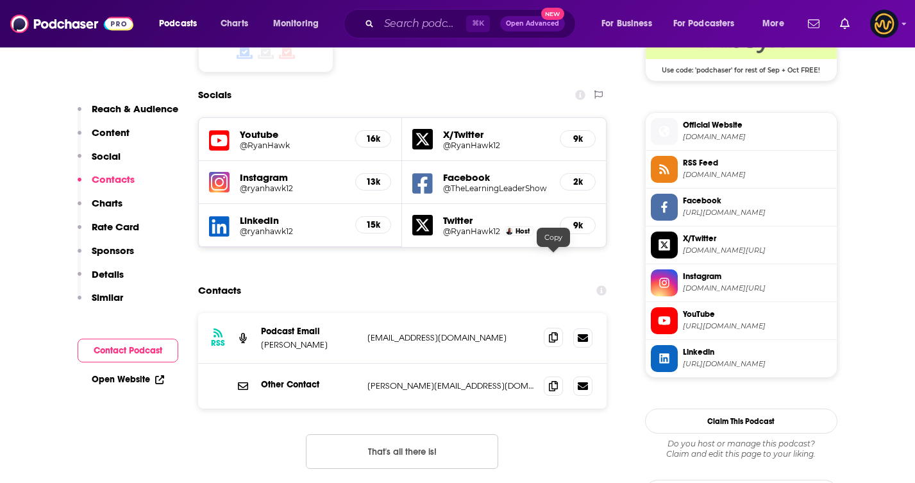
click at [558, 328] on span at bounding box center [553, 337] width 19 height 19
click at [558, 376] on span at bounding box center [553, 385] width 19 height 19
click at [428, 26] on input "Search podcasts, credits, & more..." at bounding box center [422, 23] width 87 height 21
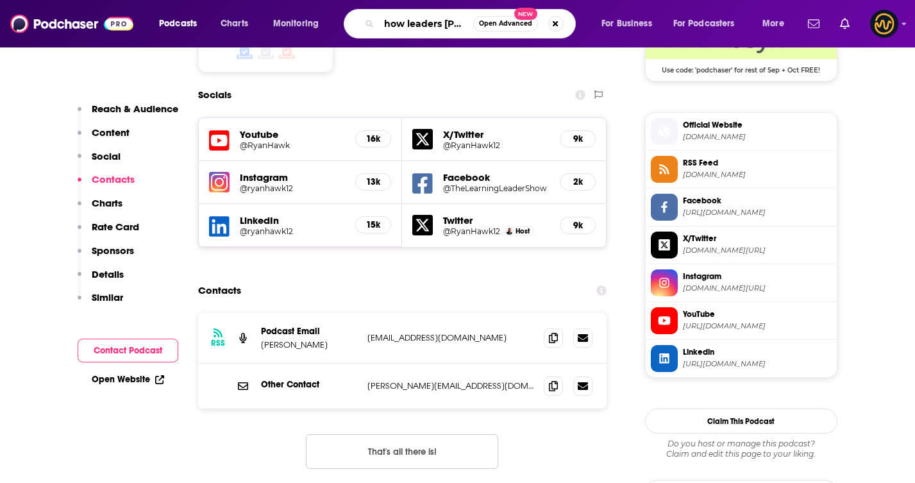
type input "how leaders lead"
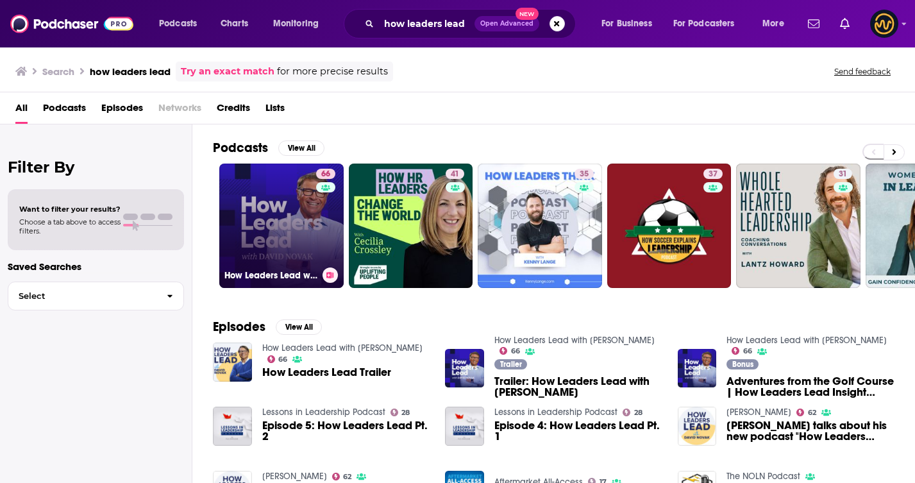
click at [278, 226] on link "66 How Leaders Lead with [PERSON_NAME]" at bounding box center [281, 225] width 124 height 124
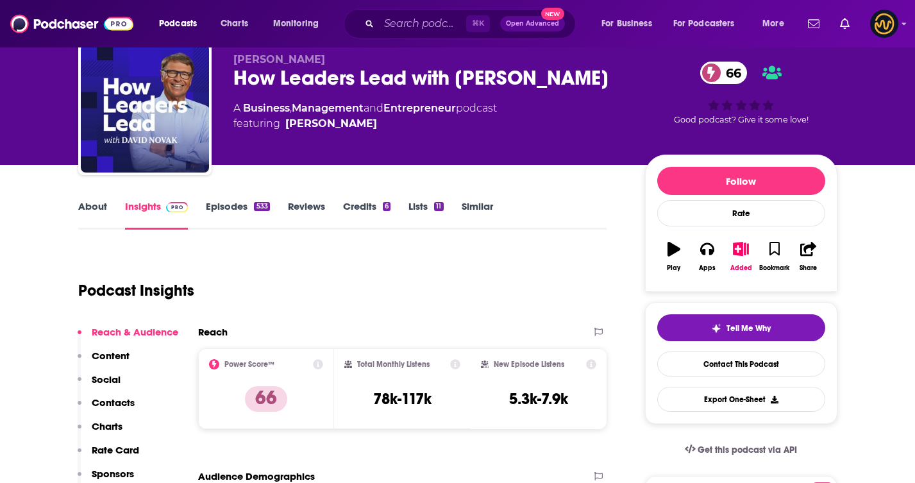
scroll to position [16, 0]
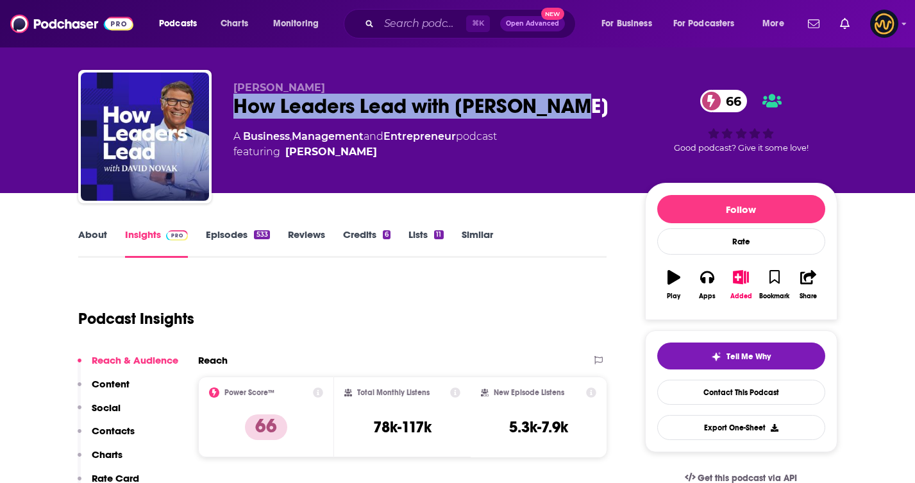
drag, startPoint x: 234, startPoint y: 108, endPoint x: 586, endPoint y: 115, distance: 352.0
click at [586, 115] on div "How Leaders Lead with [PERSON_NAME] 66" at bounding box center [428, 106] width 391 height 25
copy h2 "How Leaders Lead with [PERSON_NAME]"
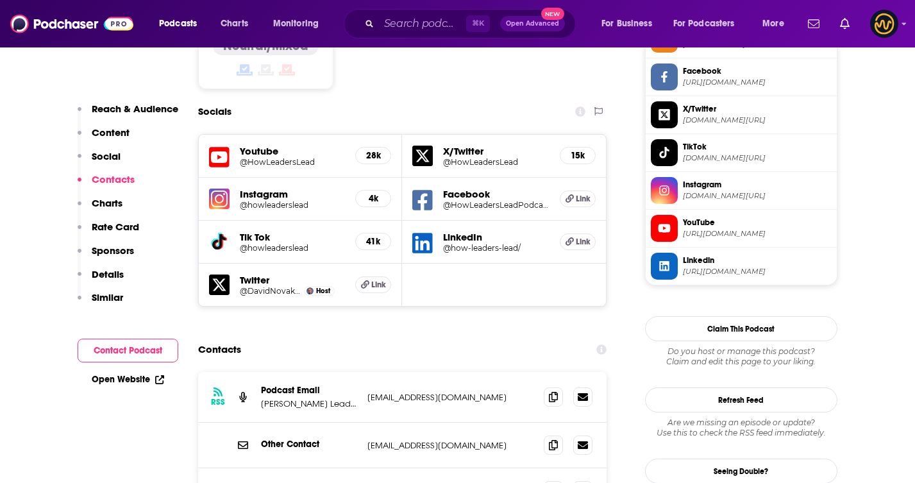
scroll to position [1267, 0]
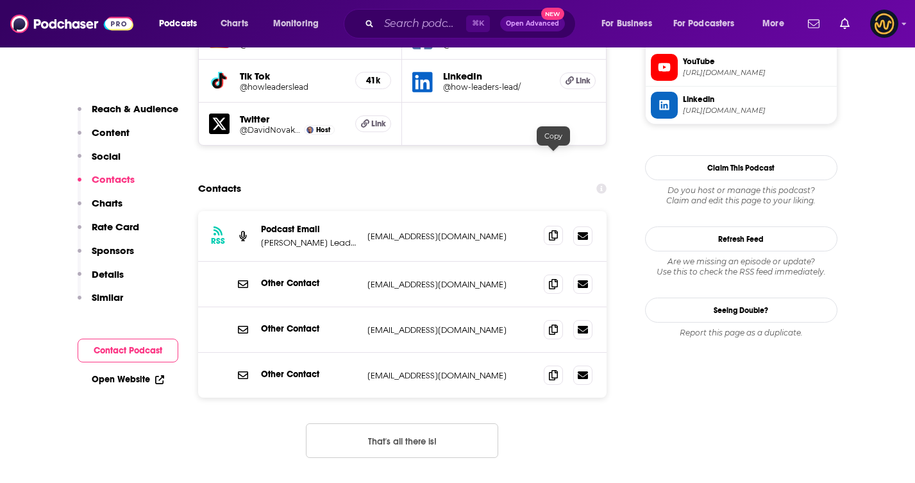
click at [547, 226] on span at bounding box center [553, 235] width 19 height 19
click at [549, 278] on icon at bounding box center [553, 283] width 9 height 10
click at [548, 319] on span at bounding box center [553, 328] width 19 height 19
click at [560, 365] on span at bounding box center [553, 374] width 19 height 19
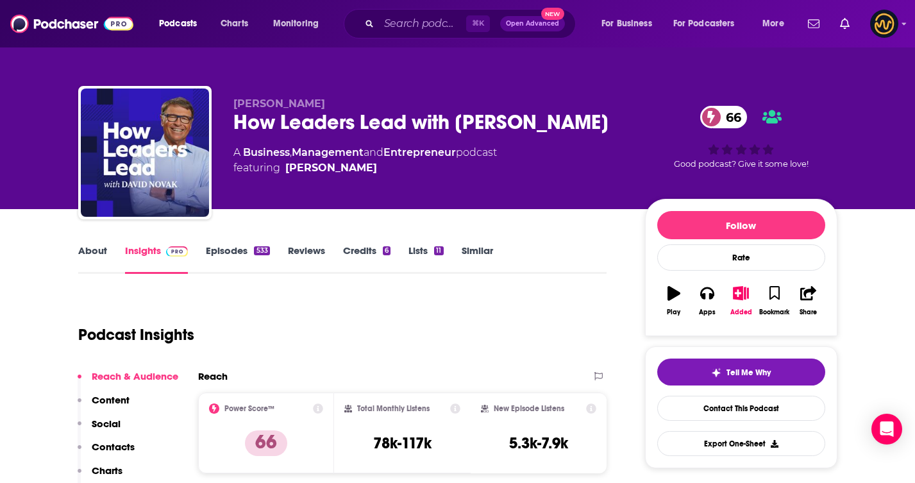
click at [100, 252] on link "About" at bounding box center [92, 258] width 29 height 29
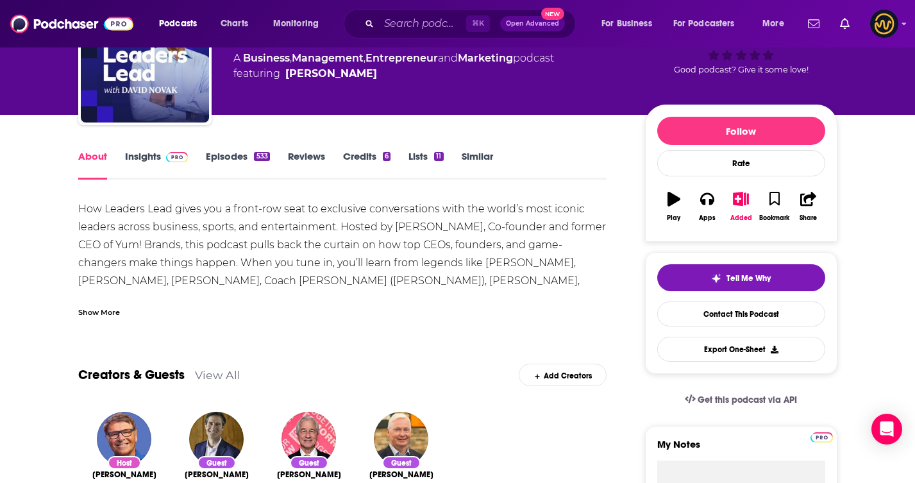
click at [110, 308] on div "Show More" at bounding box center [99, 311] width 42 height 12
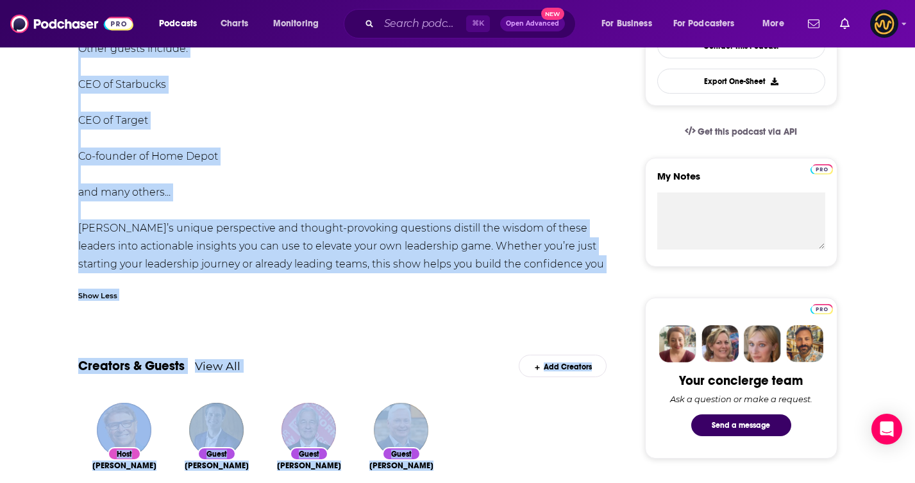
scroll to position [432, 0]
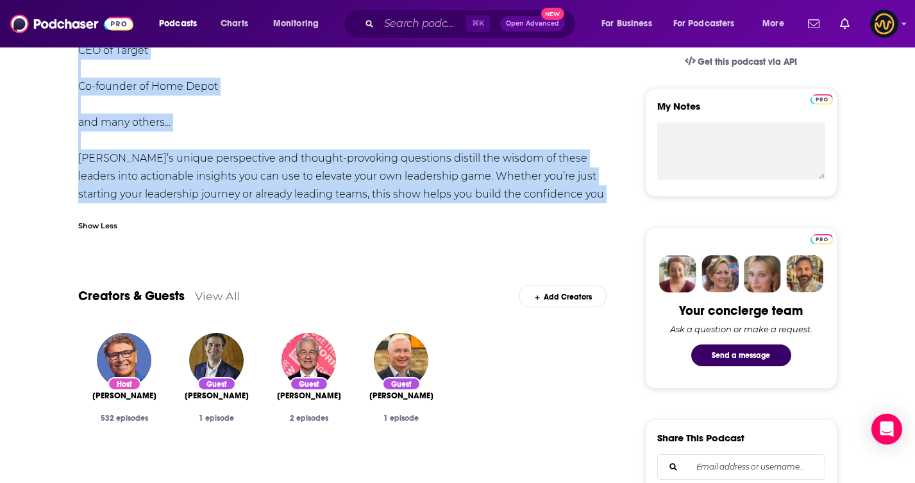
drag, startPoint x: 80, startPoint y: 150, endPoint x: 320, endPoint y: 187, distance: 243.2
click at [320, 187] on div "How Leaders Lead gives you a front-row seat to exclusive conversations with the…" at bounding box center [342, 41] width 529 height 359
copy div "How Leaders Lead gives you a front-row seat to exclusive conversations with the…"
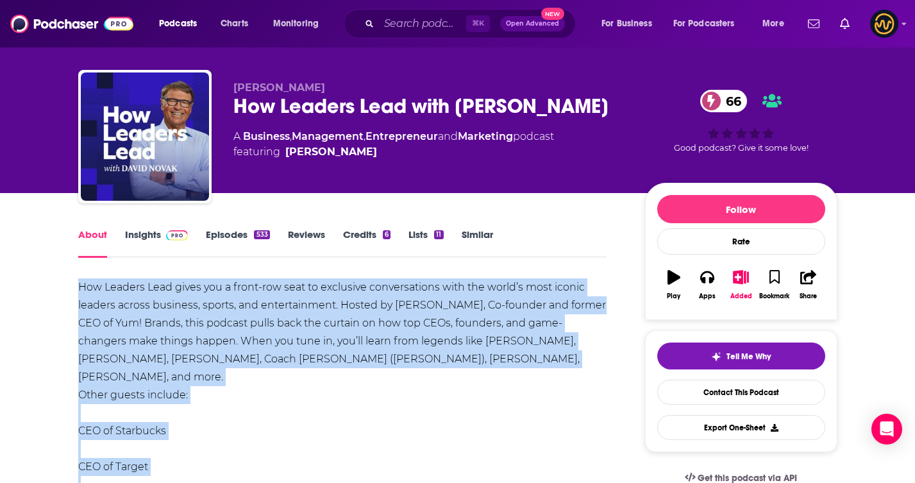
scroll to position [0, 0]
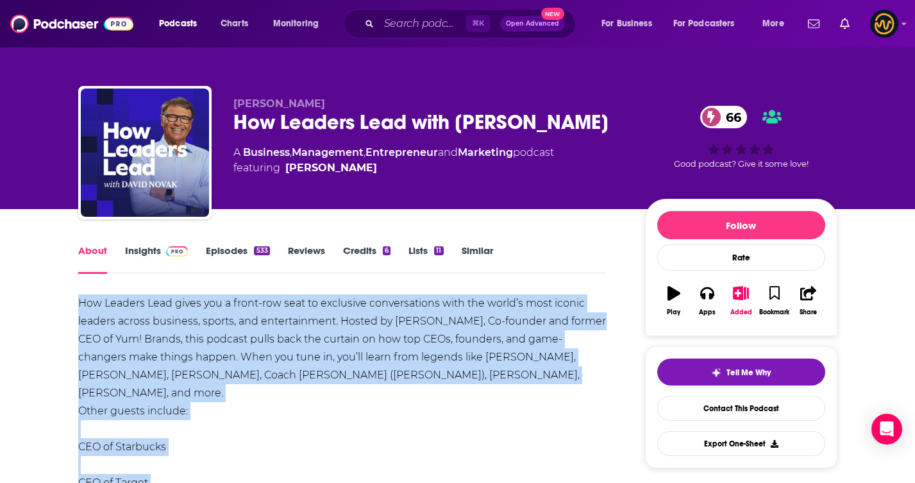
click at [161, 250] on span at bounding box center [175, 250] width 28 height 12
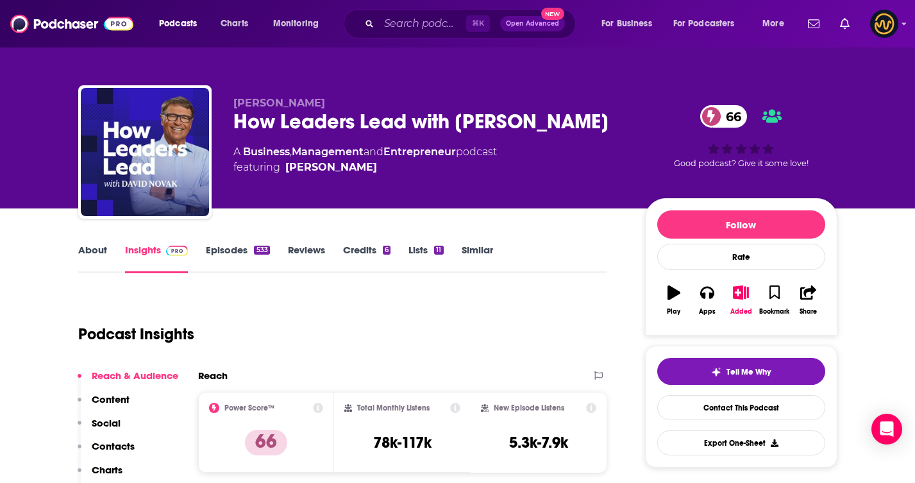
scroll to position [49, 0]
